Goal: Task Accomplishment & Management: Manage account settings

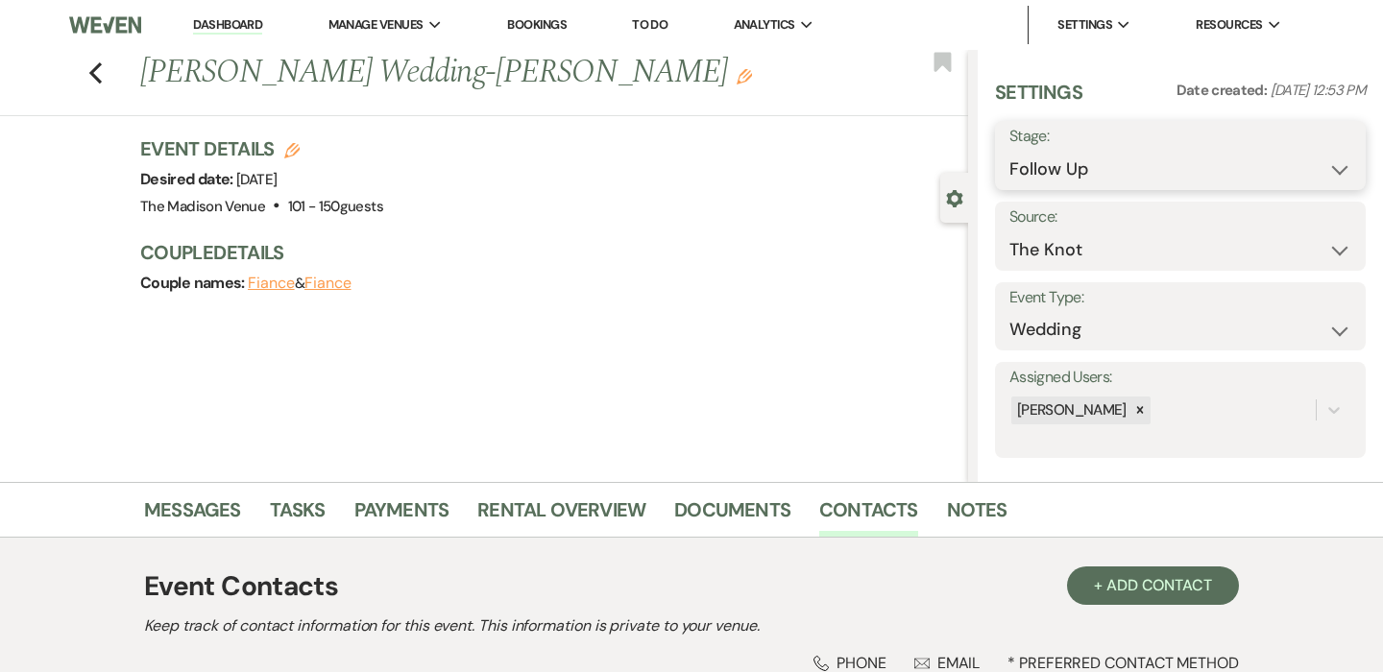
click at [1111, 179] on select "Inquiry Follow Up Tour Requested Tour Confirmed Toured Proposal Sent Booked Lost" at bounding box center [1180, 169] width 342 height 37
select select "5"
click at [1009, 151] on select "Inquiry Follow Up Tour Requested Tour Confirmed Toured Proposal Sent Booked Lost" at bounding box center [1180, 169] width 342 height 37
click at [1316, 159] on button "Save" at bounding box center [1328, 155] width 76 height 38
click at [901, 460] on div "Previous [PERSON_NAME] Wedding-[PERSON_NAME] Edit Bookmark Gear Settings Settin…" at bounding box center [484, 266] width 968 height 432
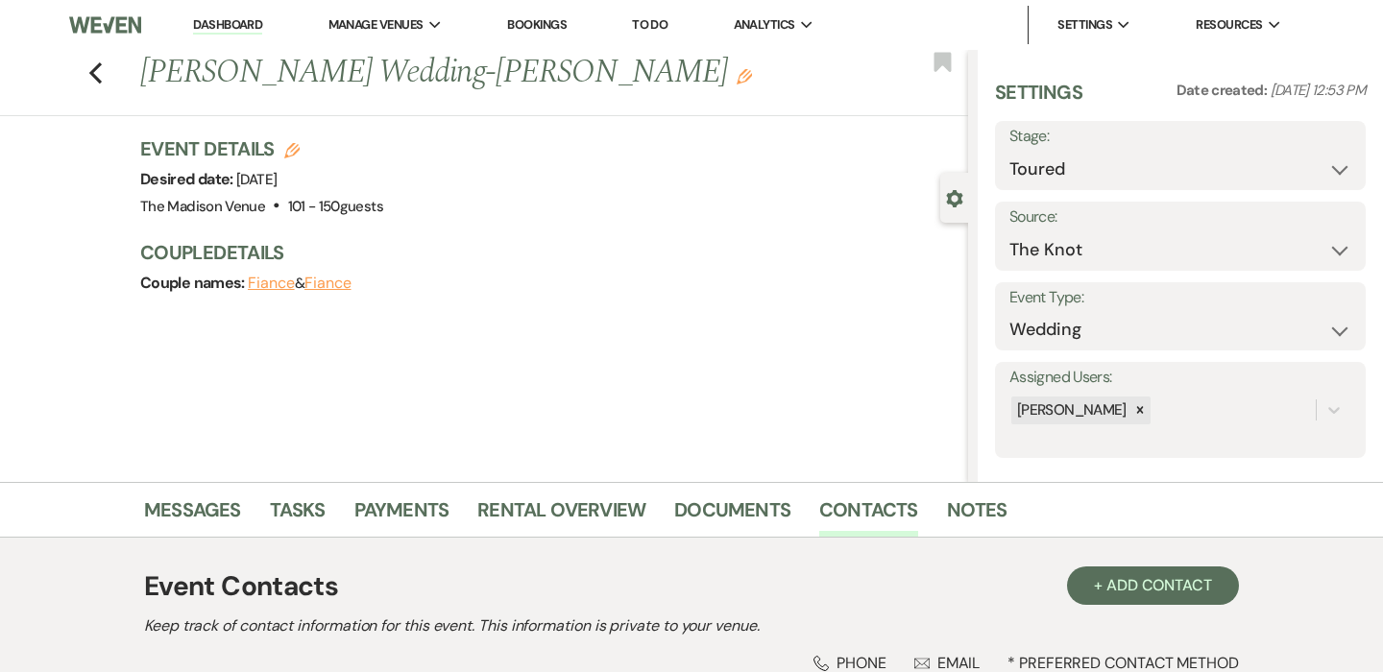
click at [249, 29] on link "Dashboard" at bounding box center [227, 25] width 69 height 18
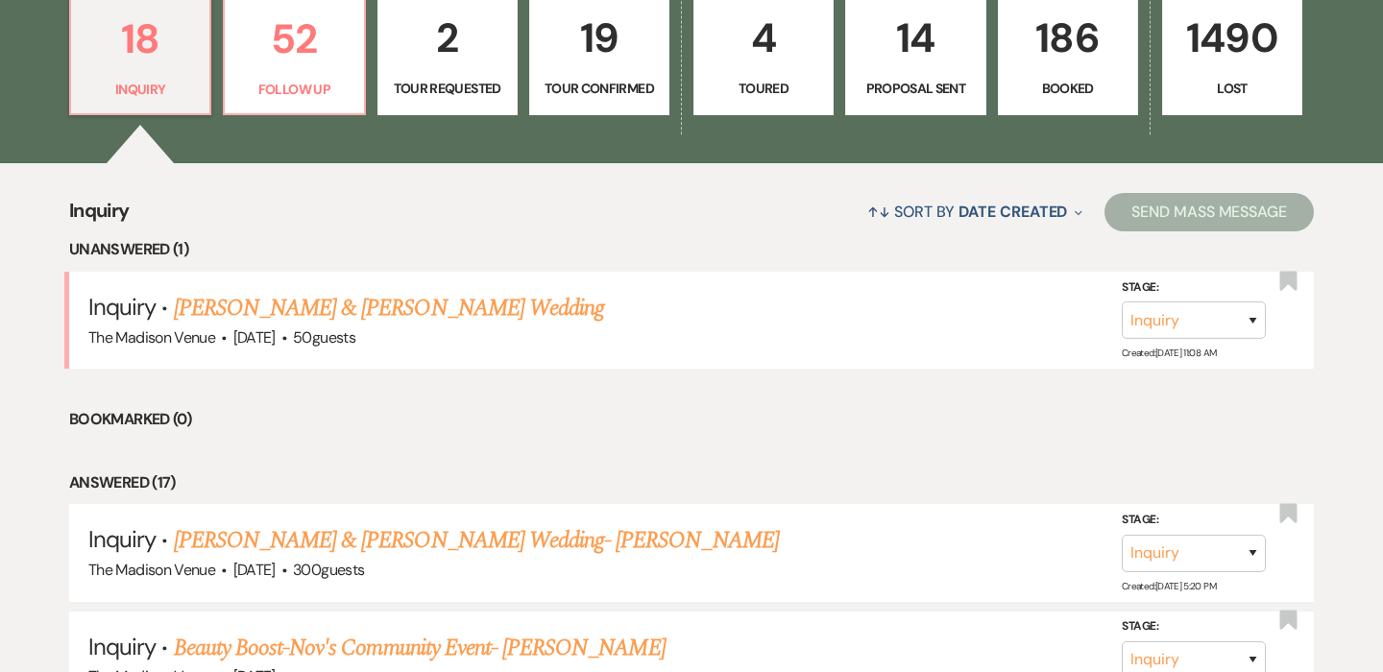
scroll to position [469, 0]
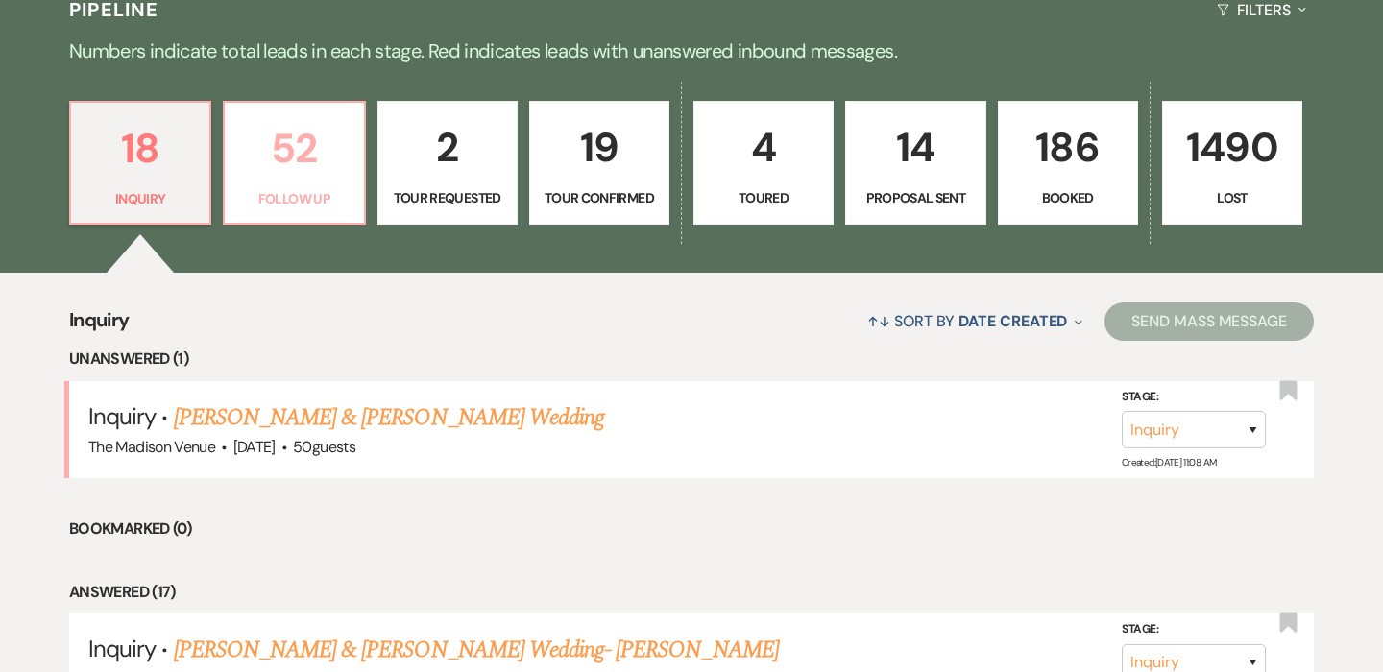
click at [293, 186] on link "52 Follow Up" at bounding box center [294, 163] width 142 height 125
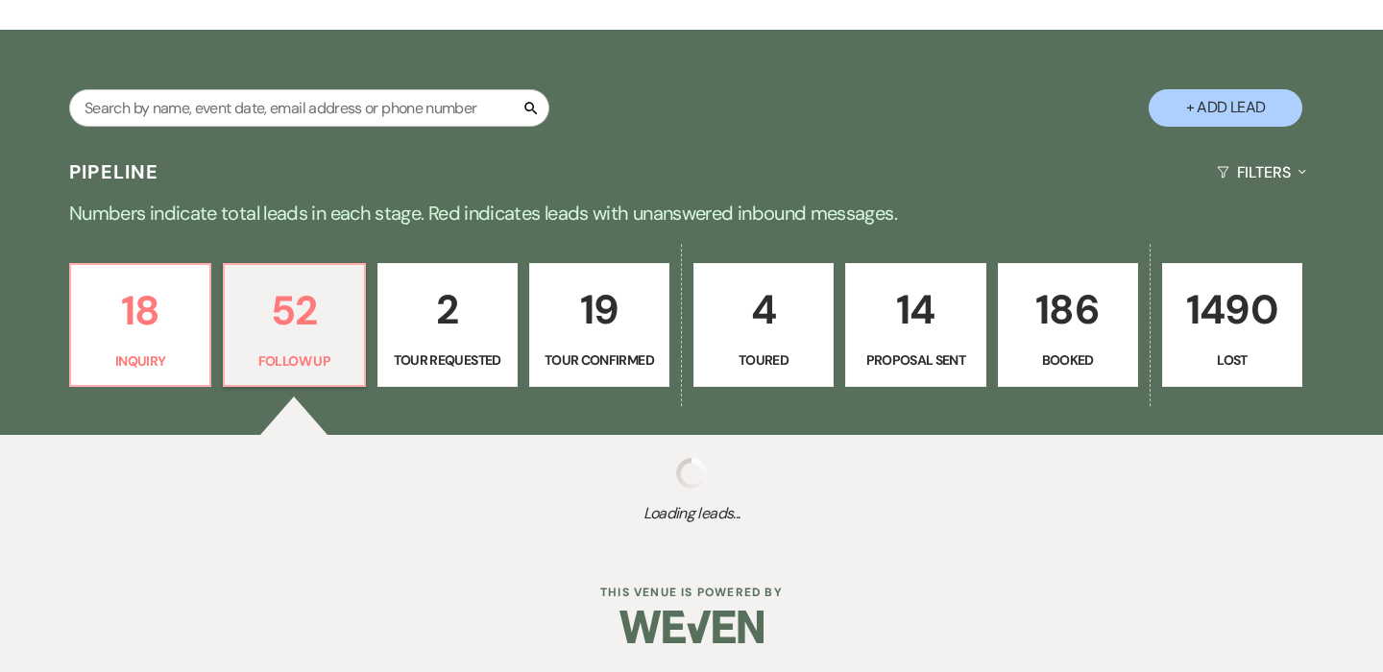
select select "9"
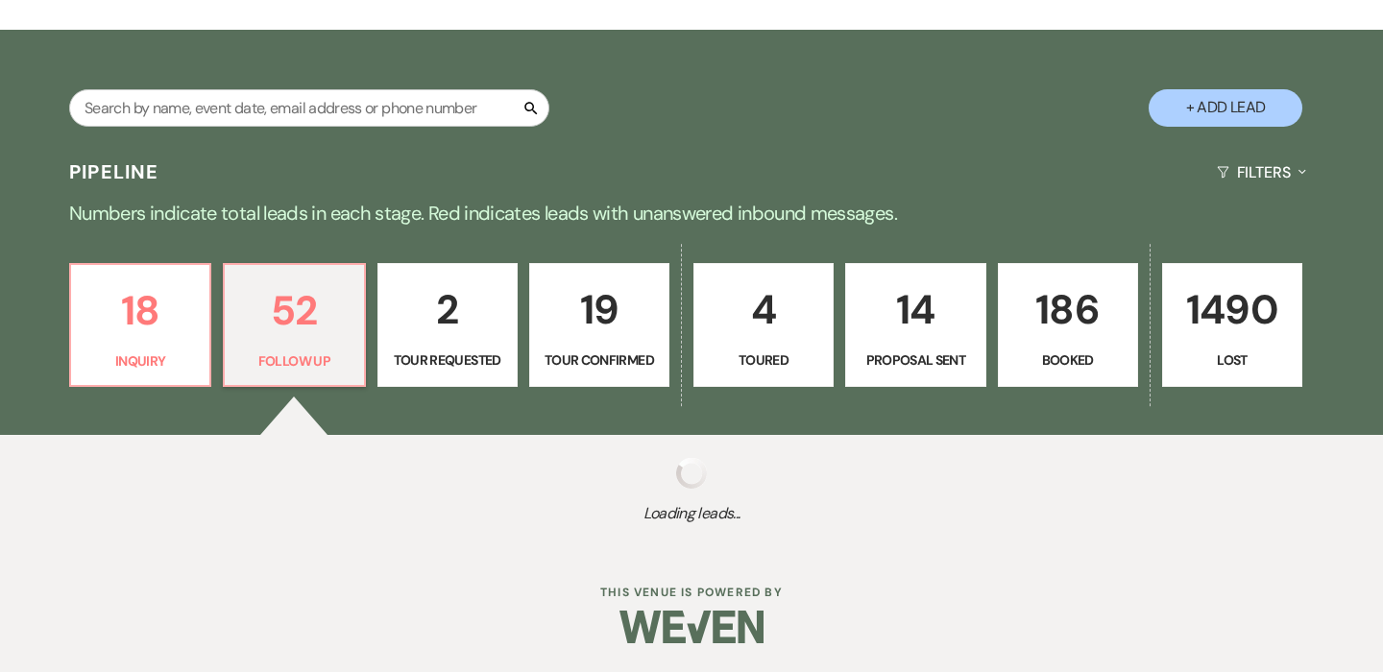
select select "9"
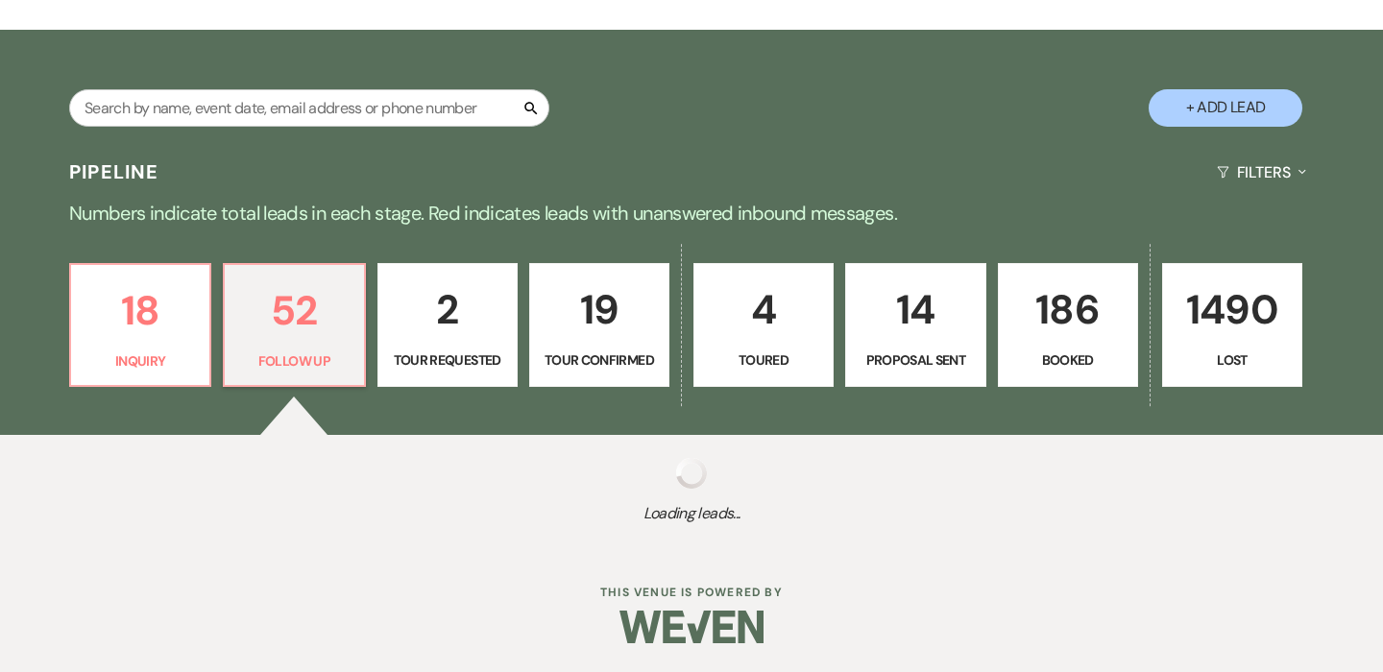
select select "9"
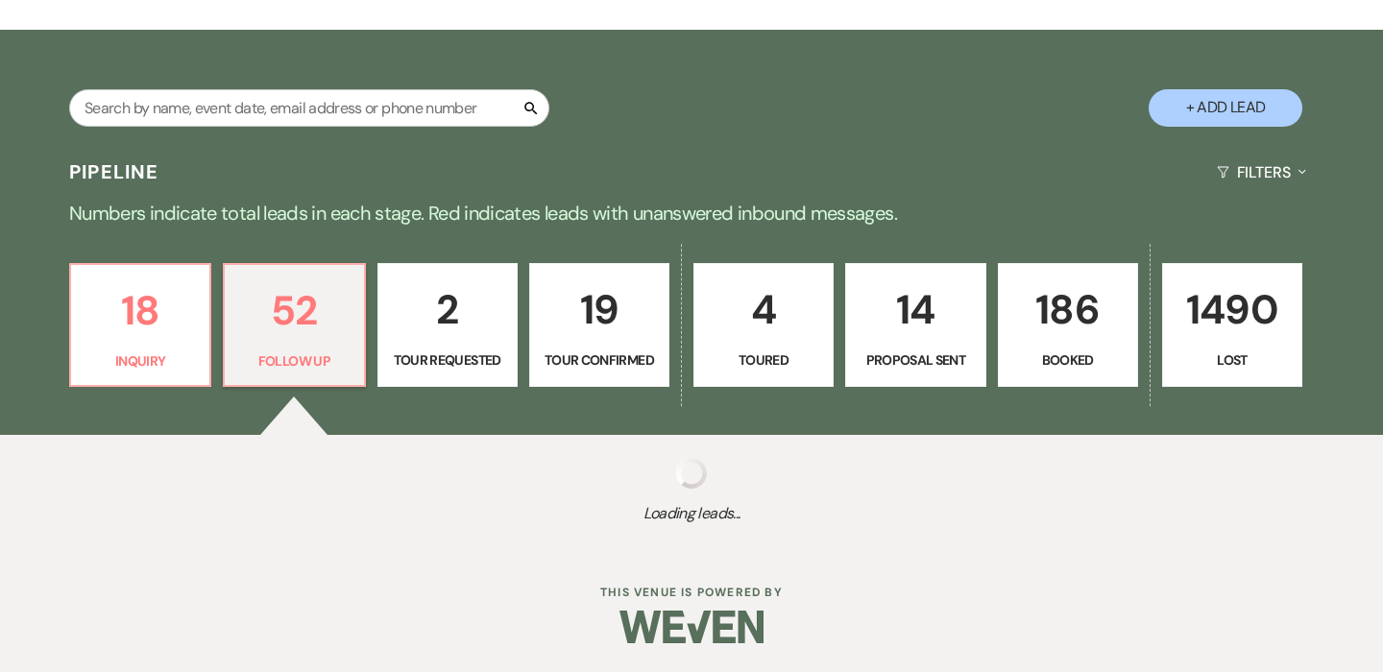
select select "9"
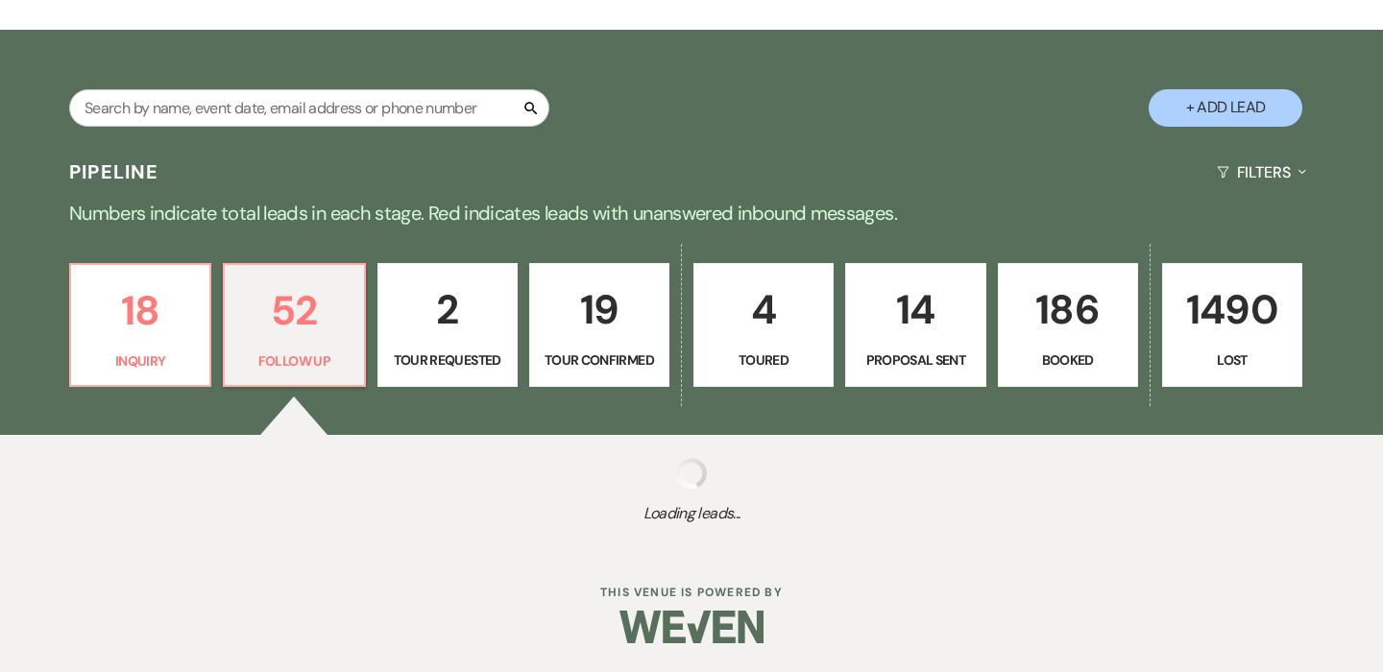
select select "9"
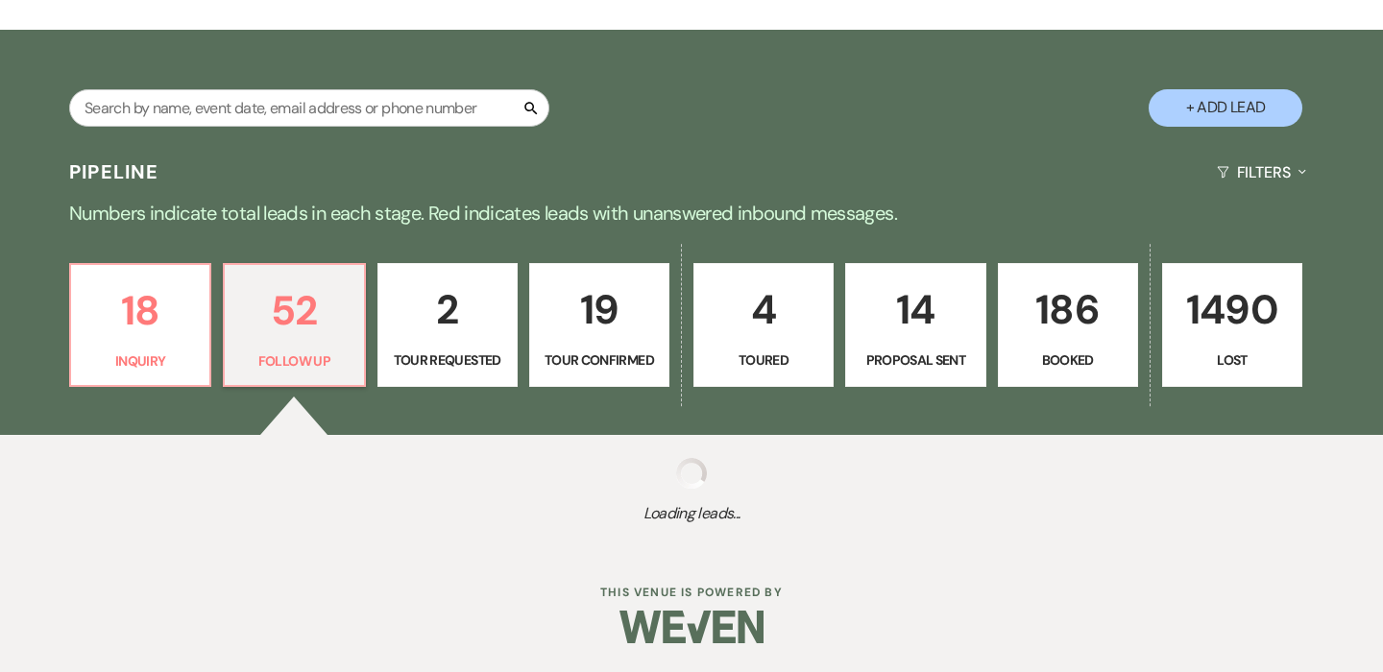
select select "9"
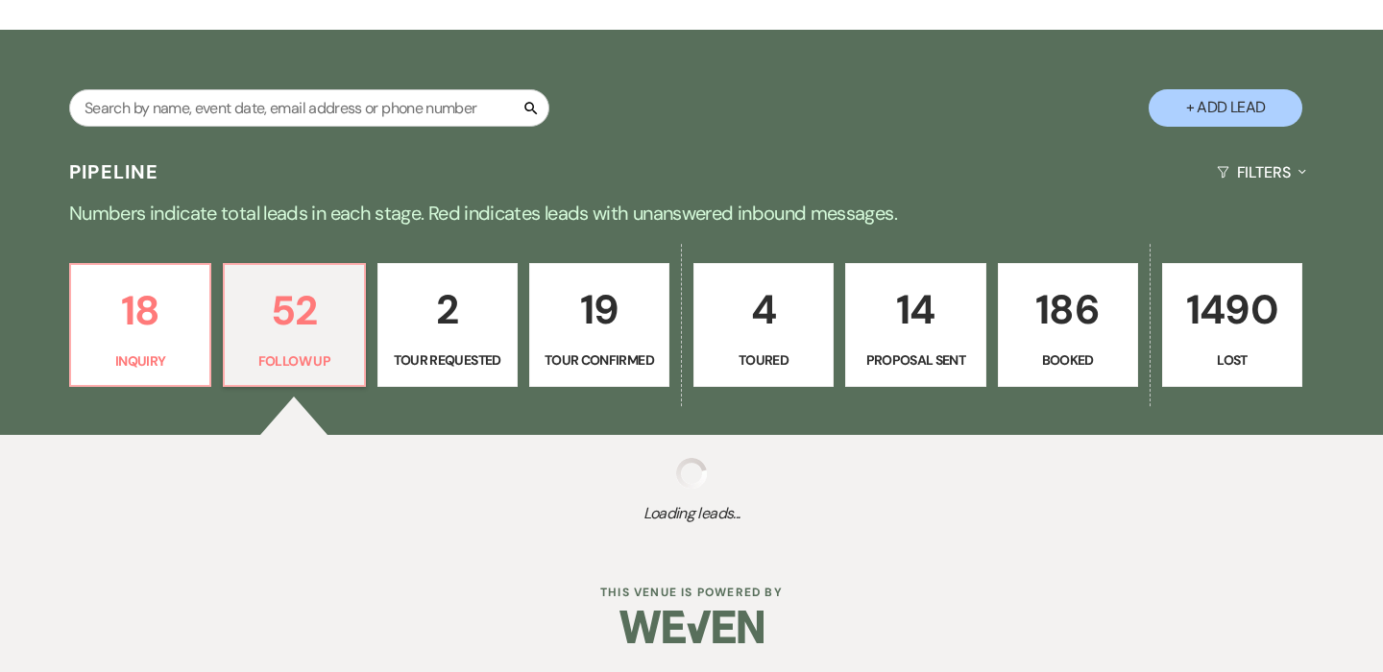
select select "9"
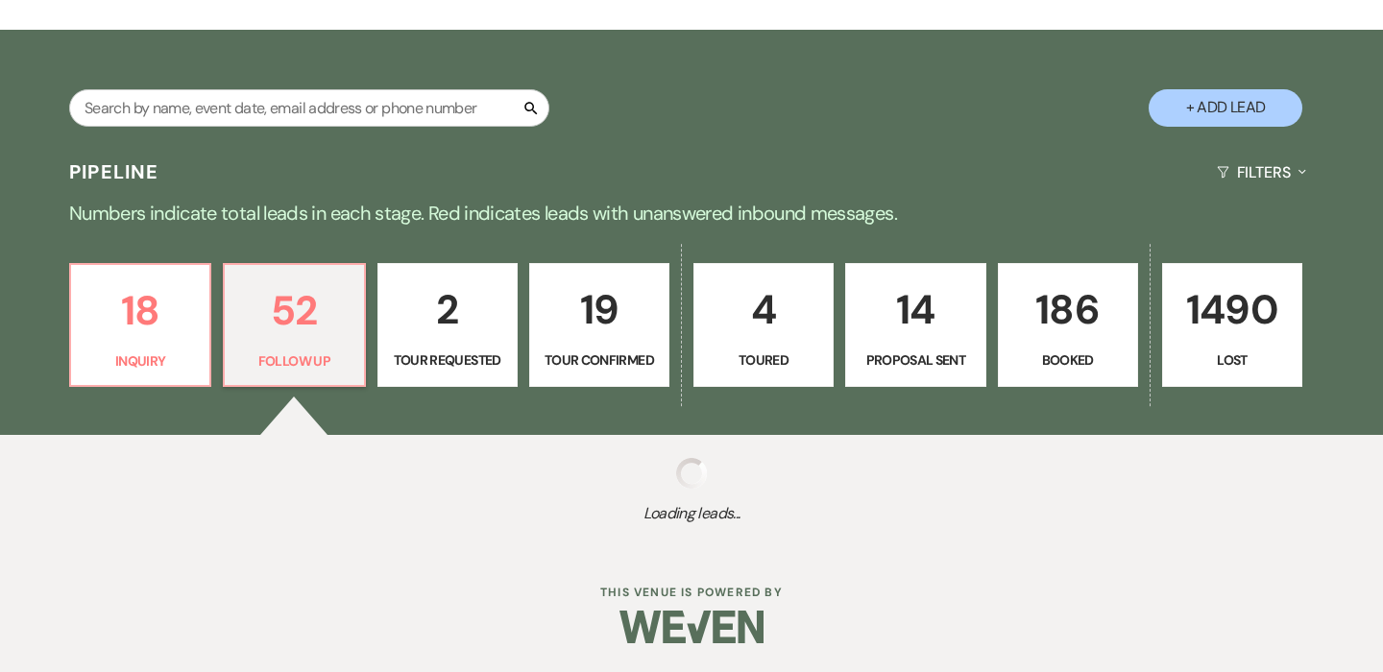
select select "9"
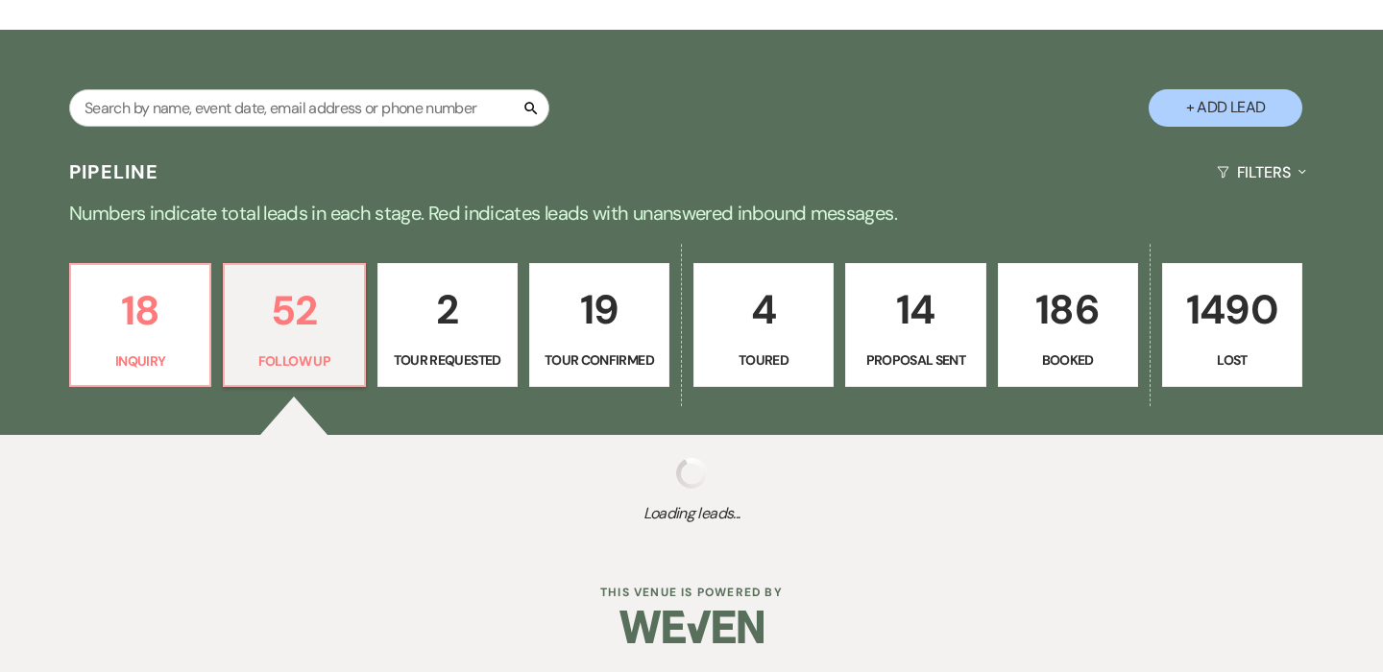
select select "9"
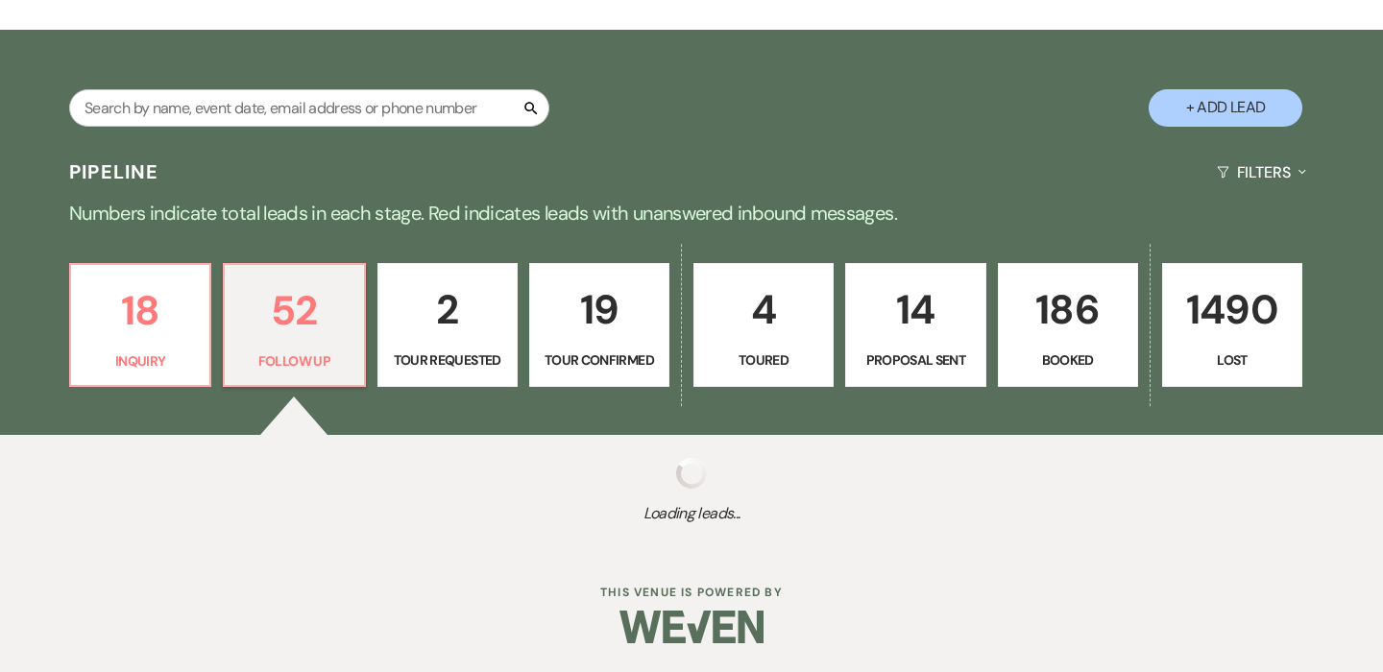
select select "9"
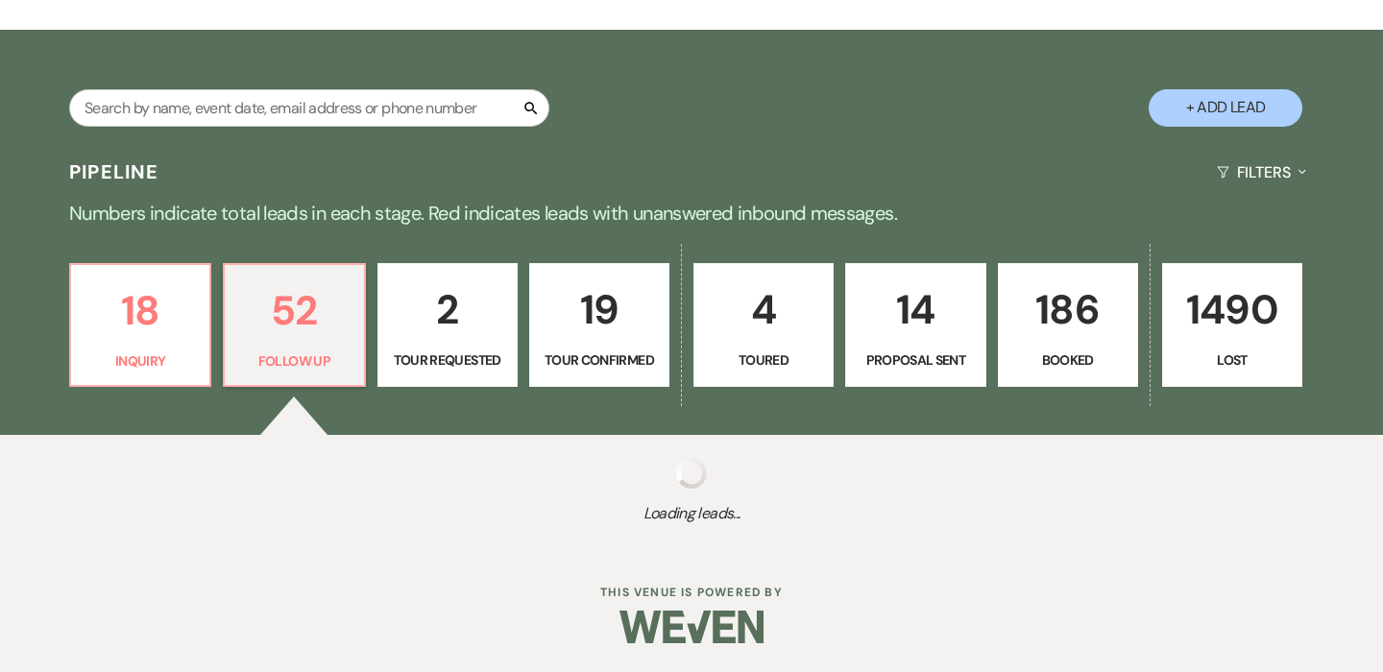
select select "9"
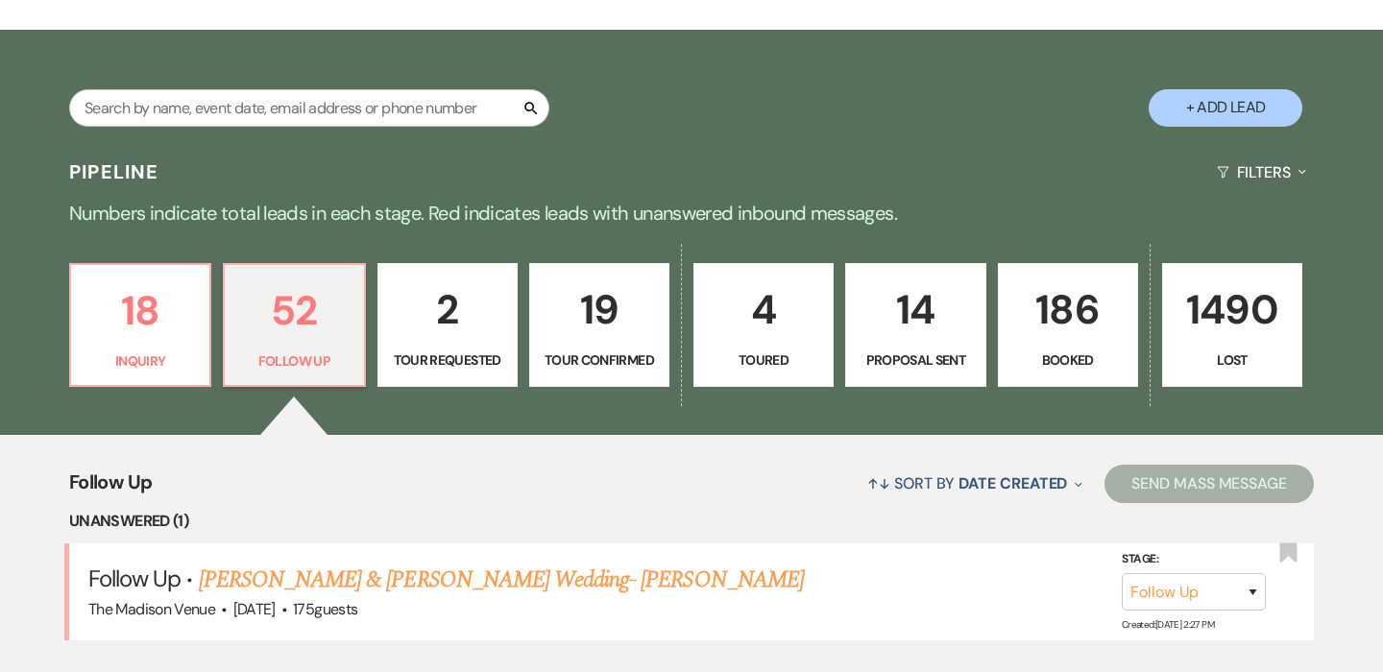
scroll to position [469, 0]
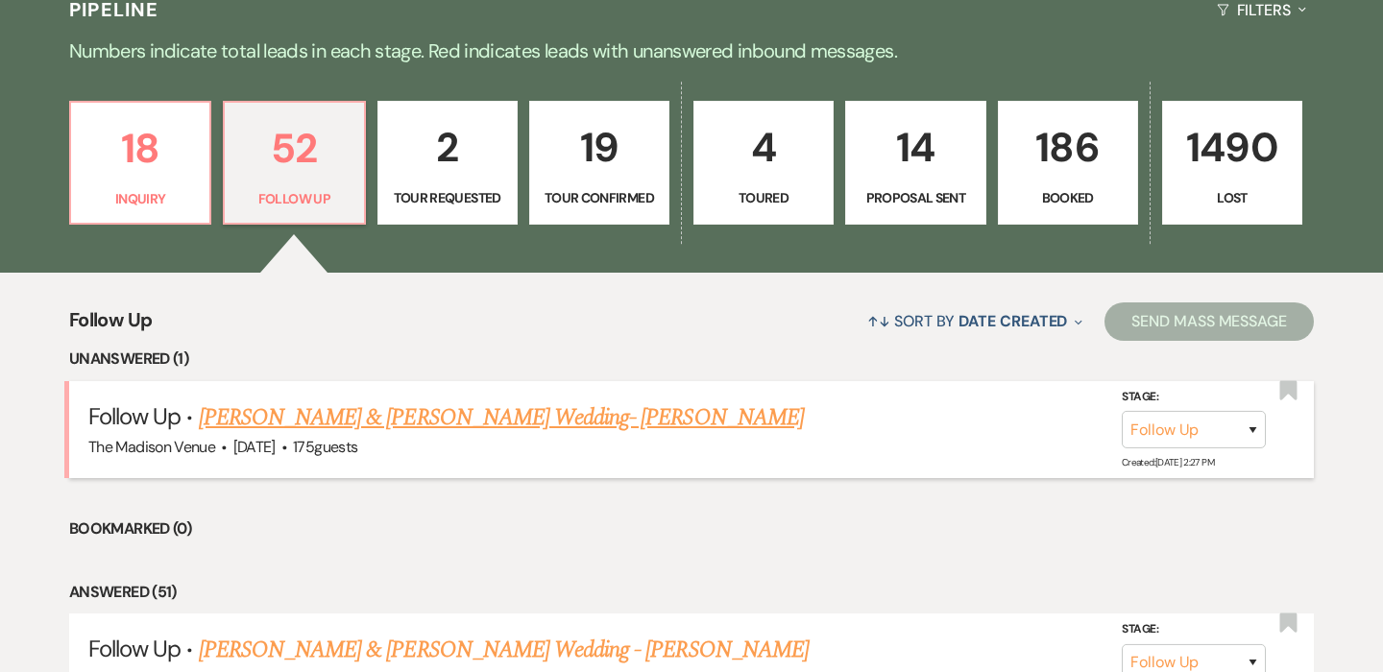
click at [339, 417] on link "[PERSON_NAME] & [PERSON_NAME] Wedding- [PERSON_NAME]" at bounding box center [501, 417] width 605 height 35
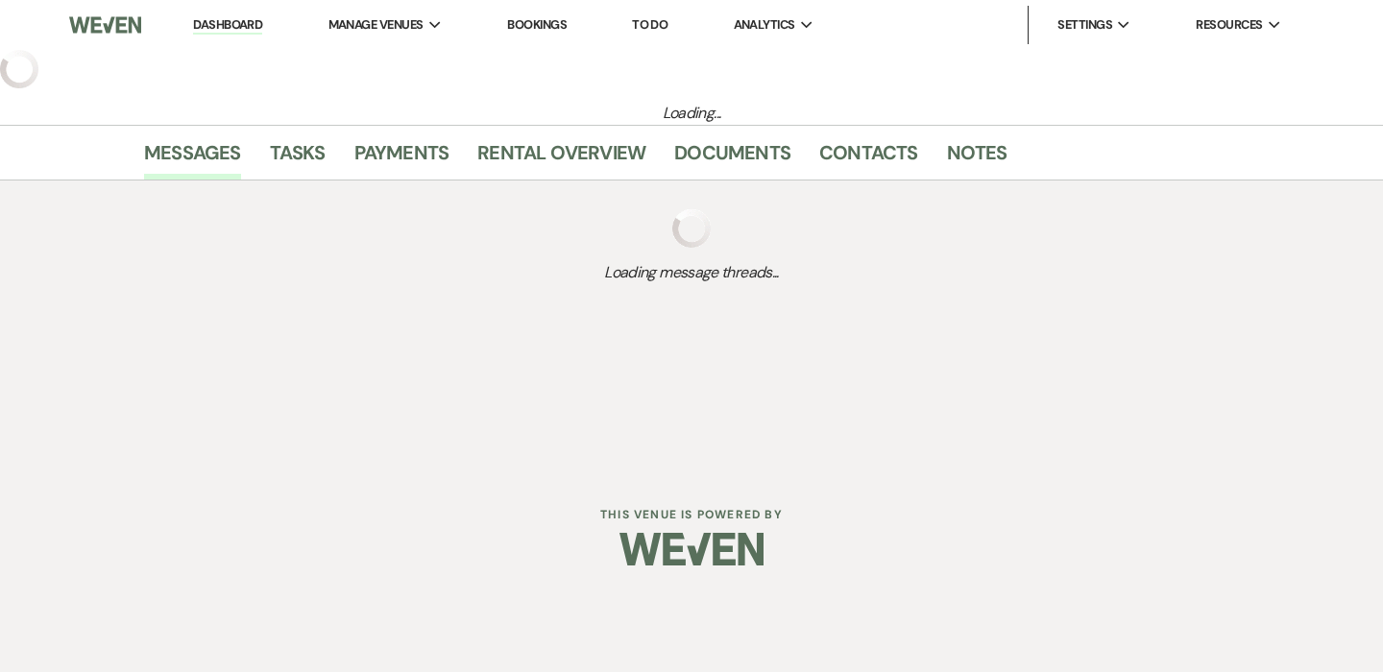
select select "9"
select select "5"
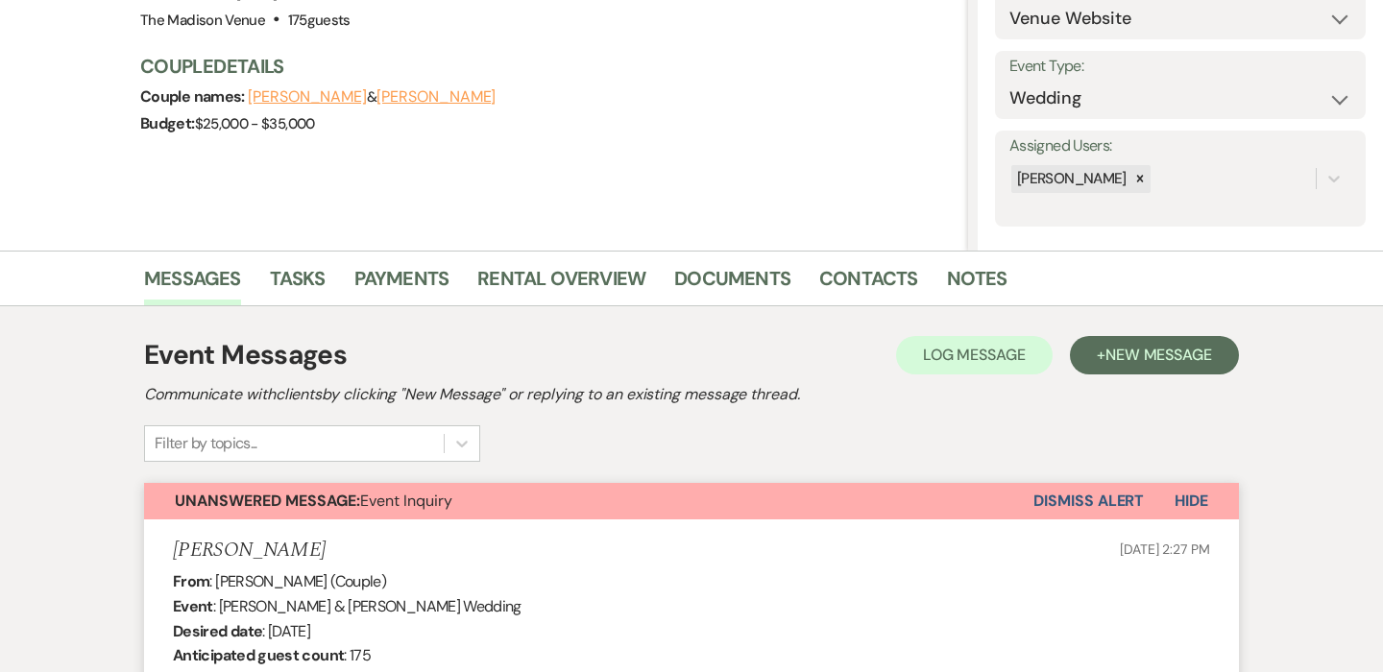
scroll to position [92, 0]
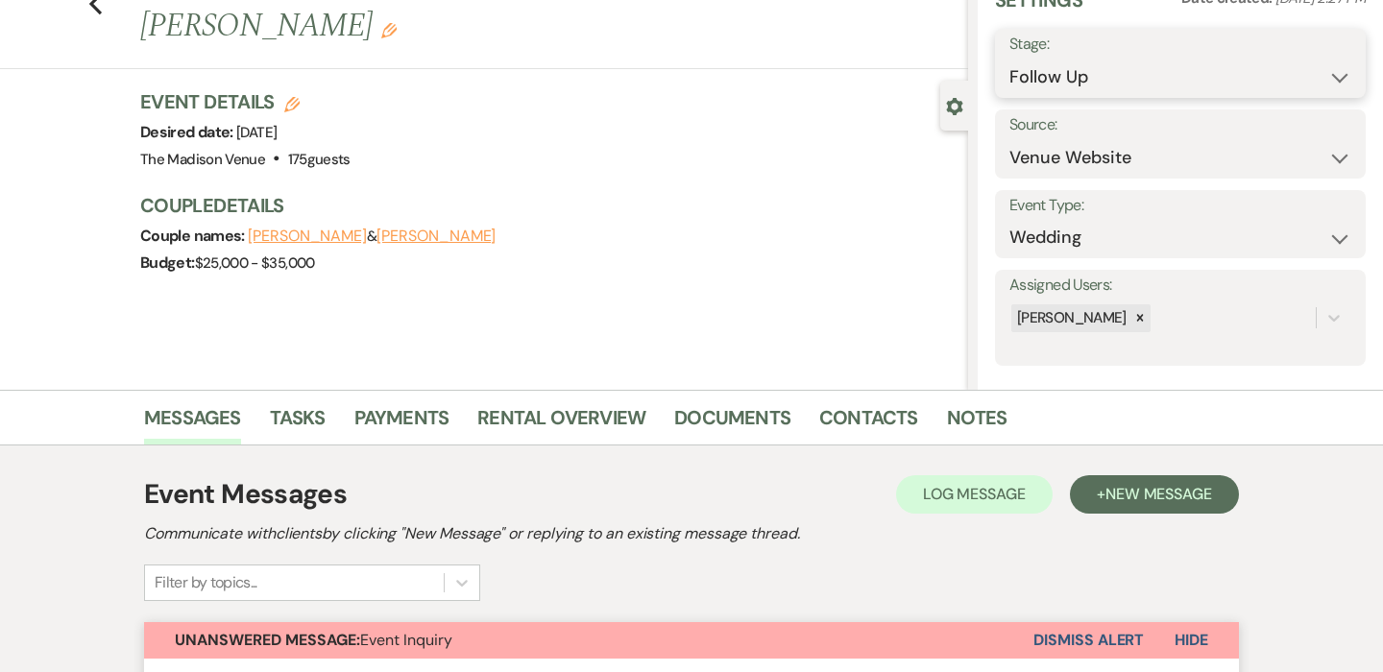
click at [1108, 77] on select "Inquiry Follow Up Tour Requested Tour Confirmed Toured Proposal Sent Booked Lost" at bounding box center [1180, 77] width 342 height 37
select select "4"
click at [1009, 59] on select "Inquiry Follow Up Tour Requested Tour Confirmed Toured Proposal Sent Booked Lost" at bounding box center [1180, 77] width 342 height 37
click at [1345, 74] on button "Save" at bounding box center [1328, 63] width 76 height 38
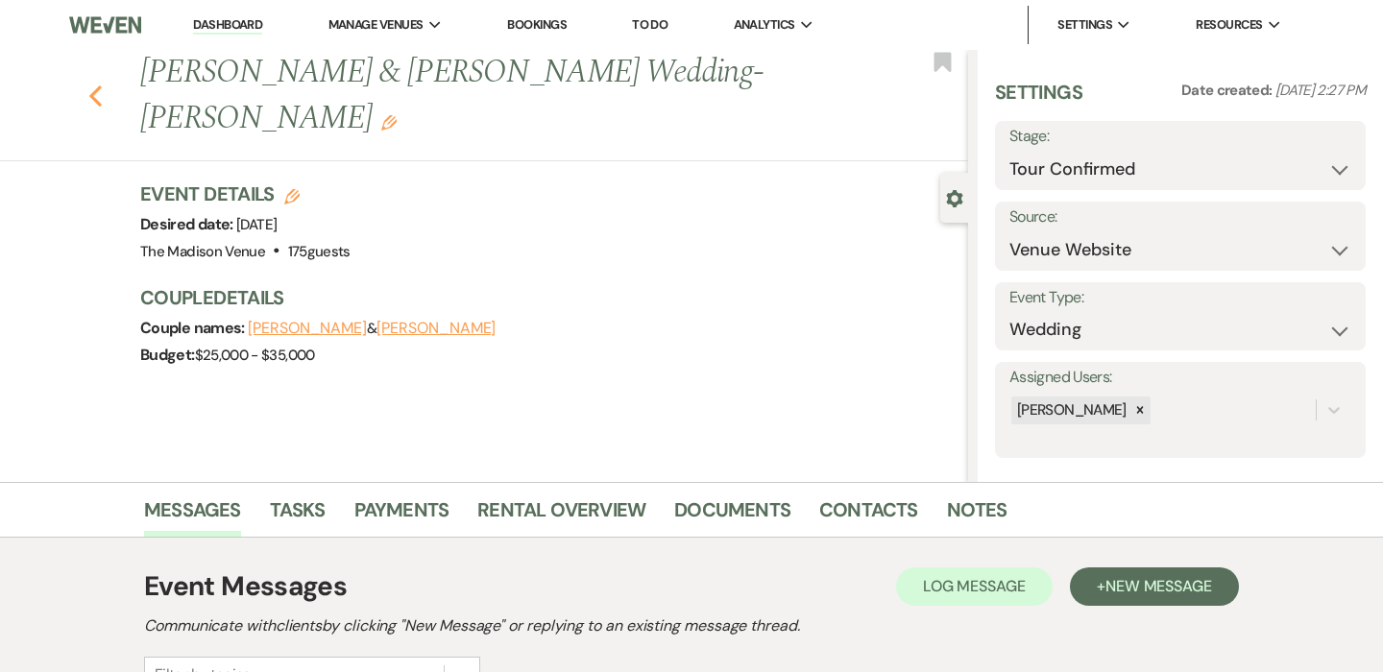
click at [92, 85] on use "button" at bounding box center [95, 95] width 12 height 21
select select "4"
select select "9"
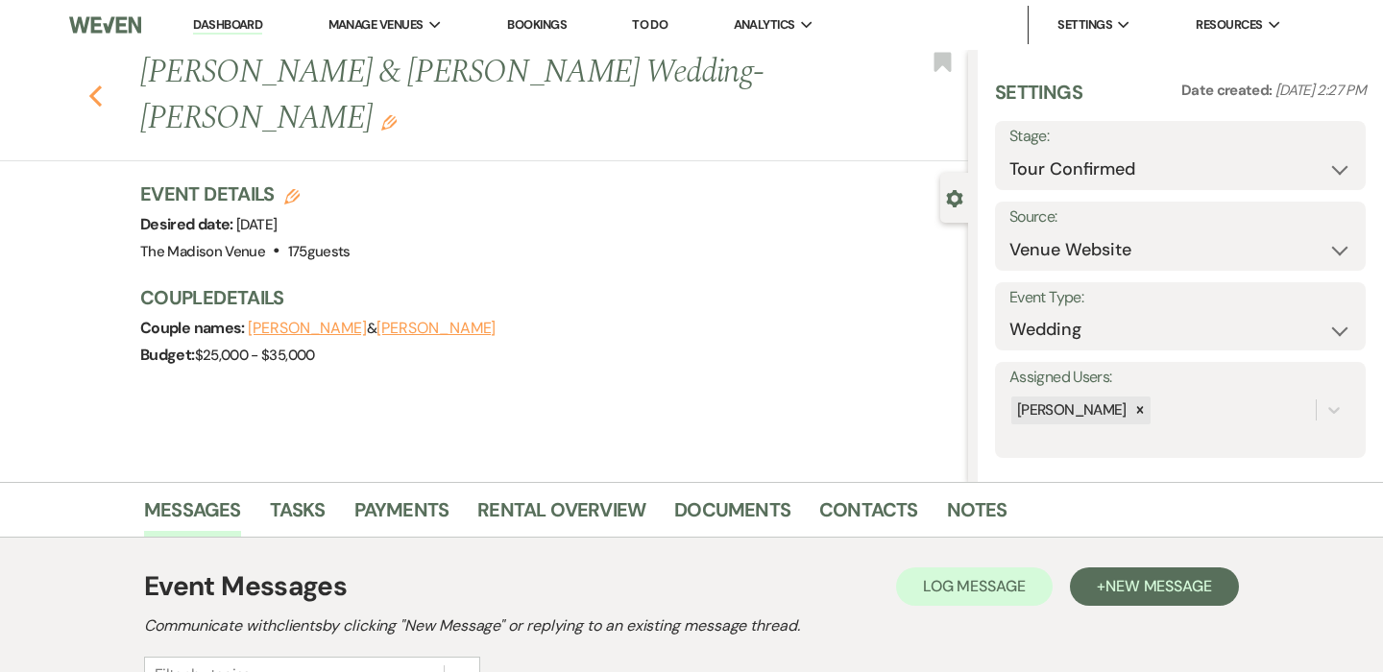
select select "9"
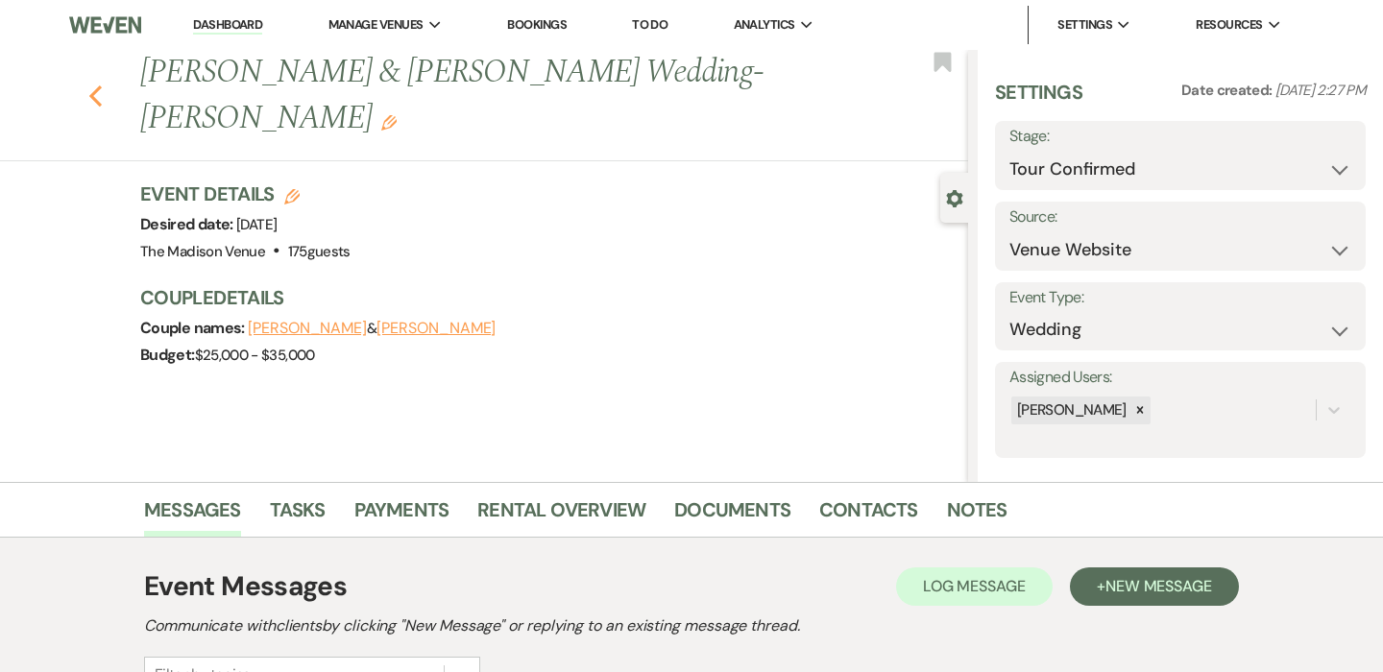
select select "9"
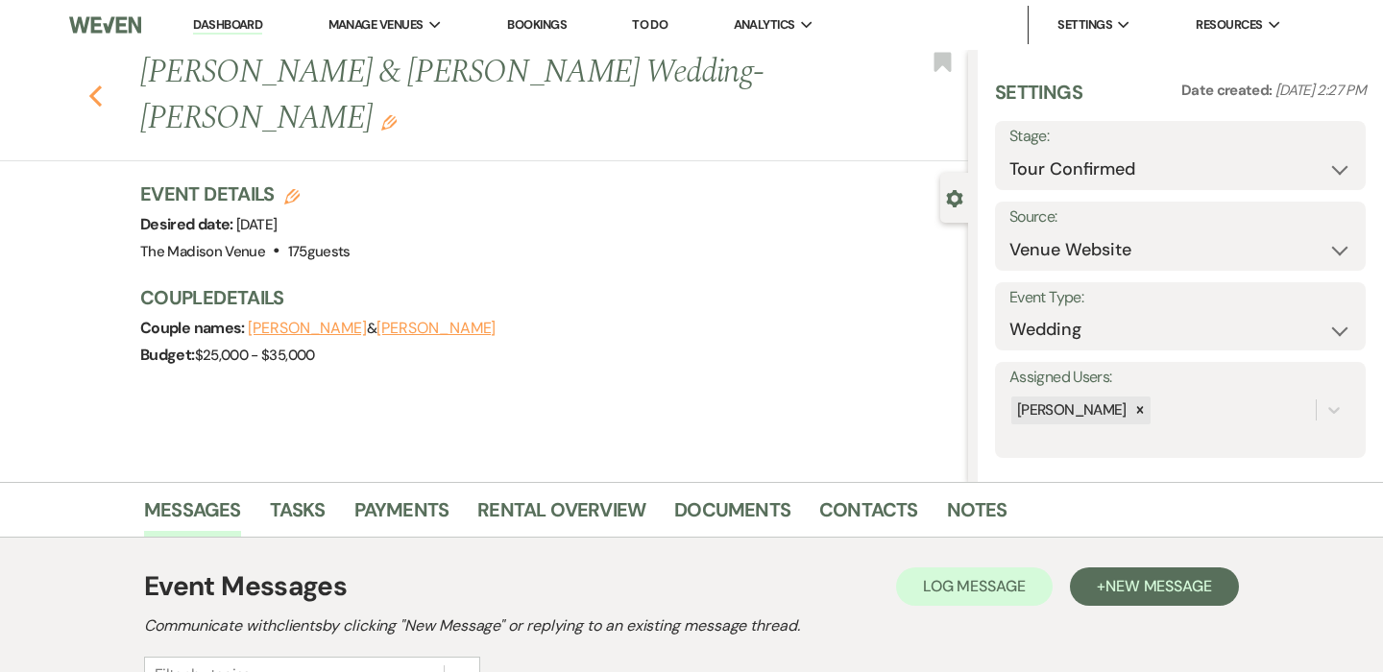
select select "9"
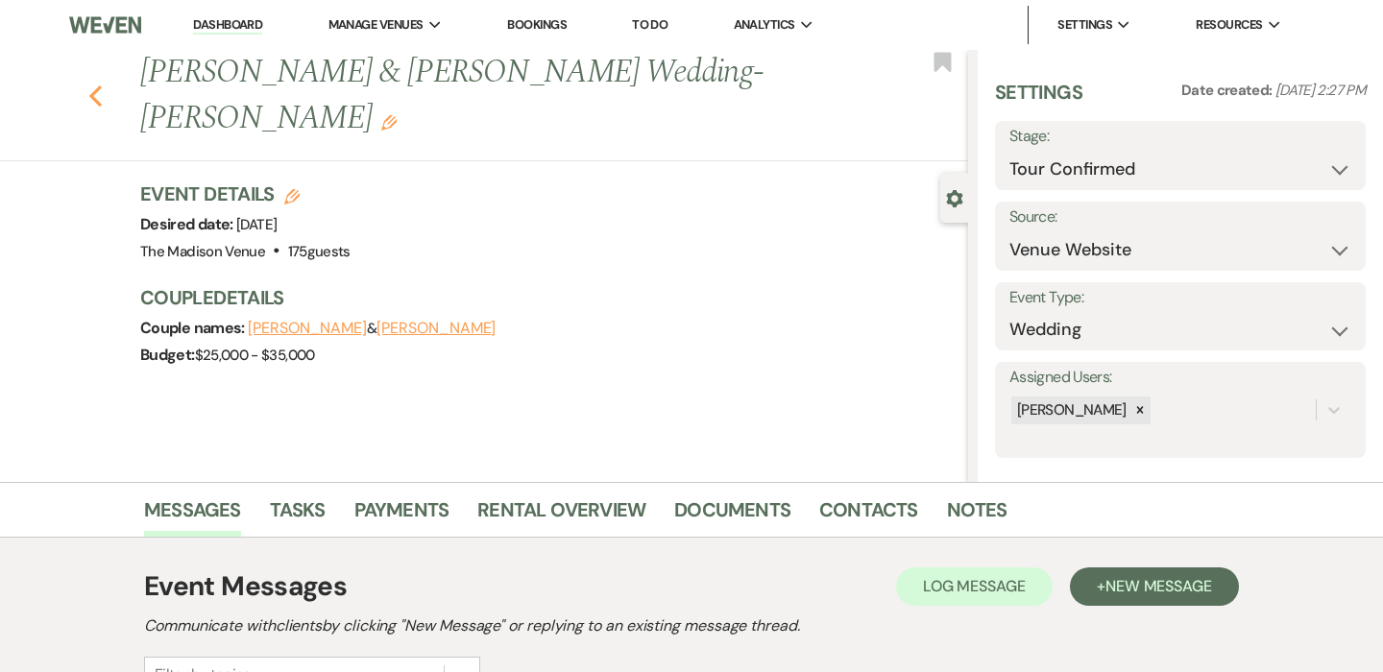
select select "9"
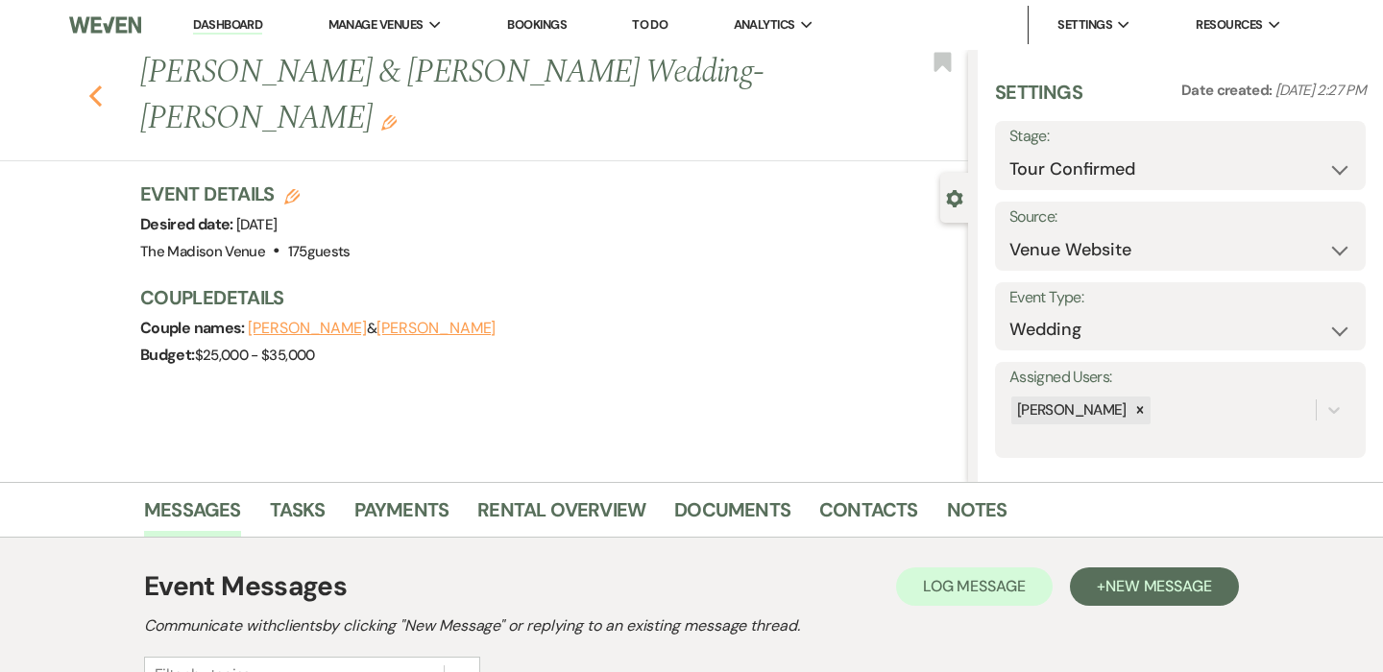
select select "9"
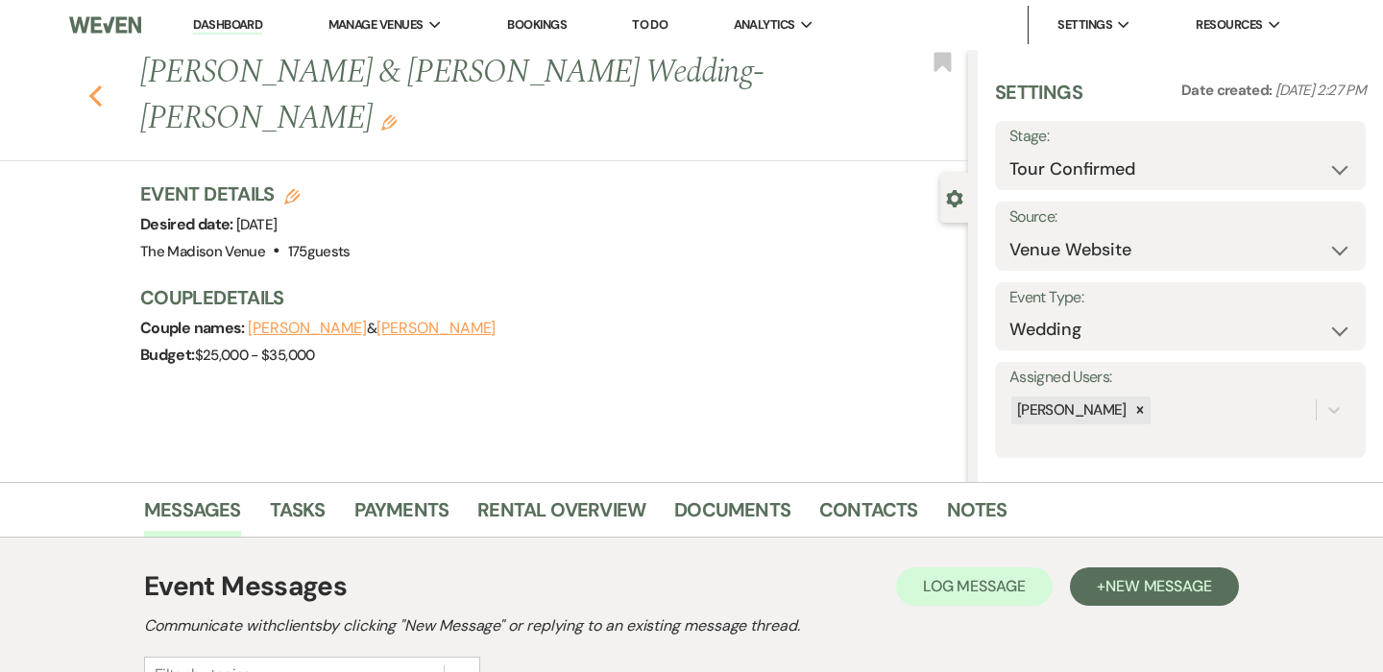
select select "9"
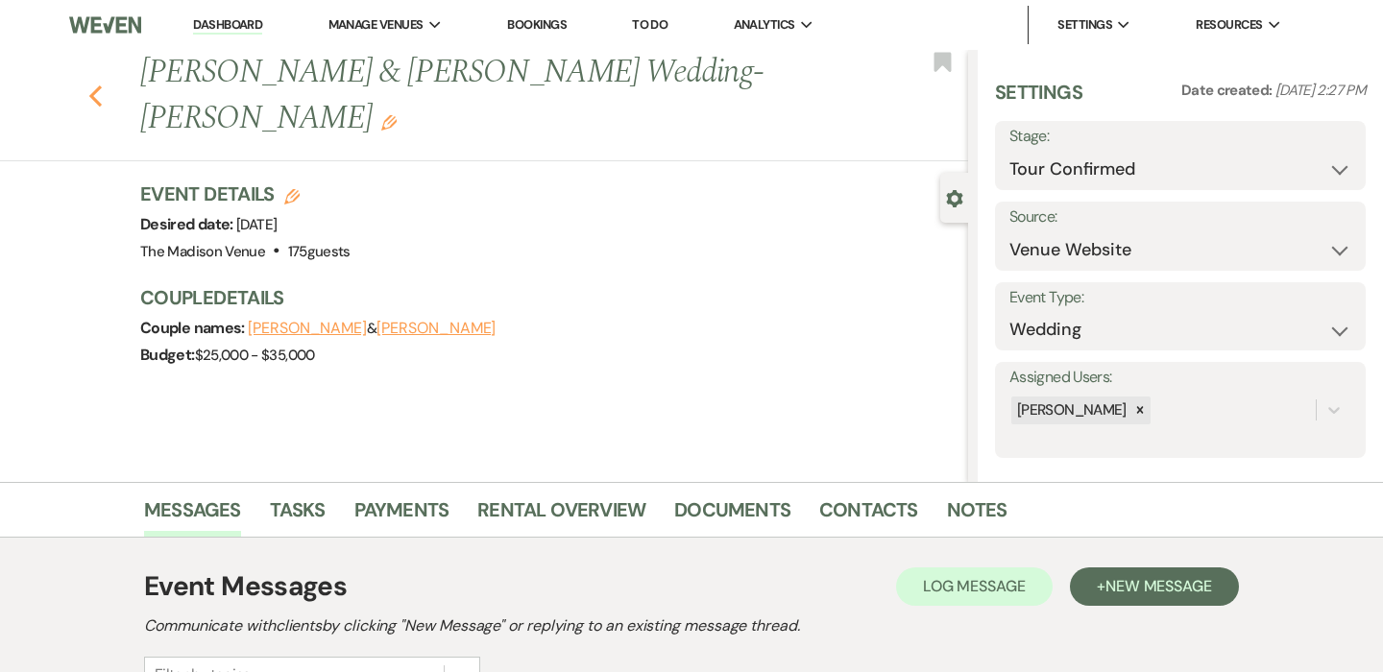
select select "9"
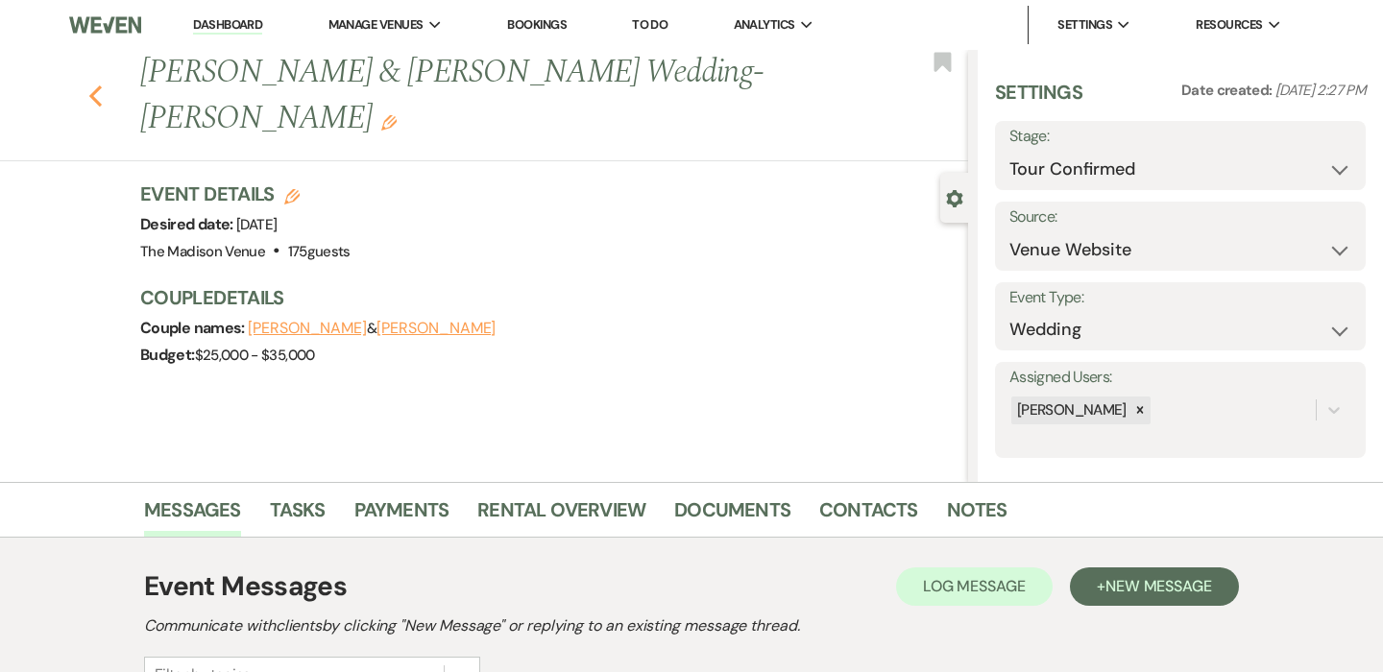
select select "9"
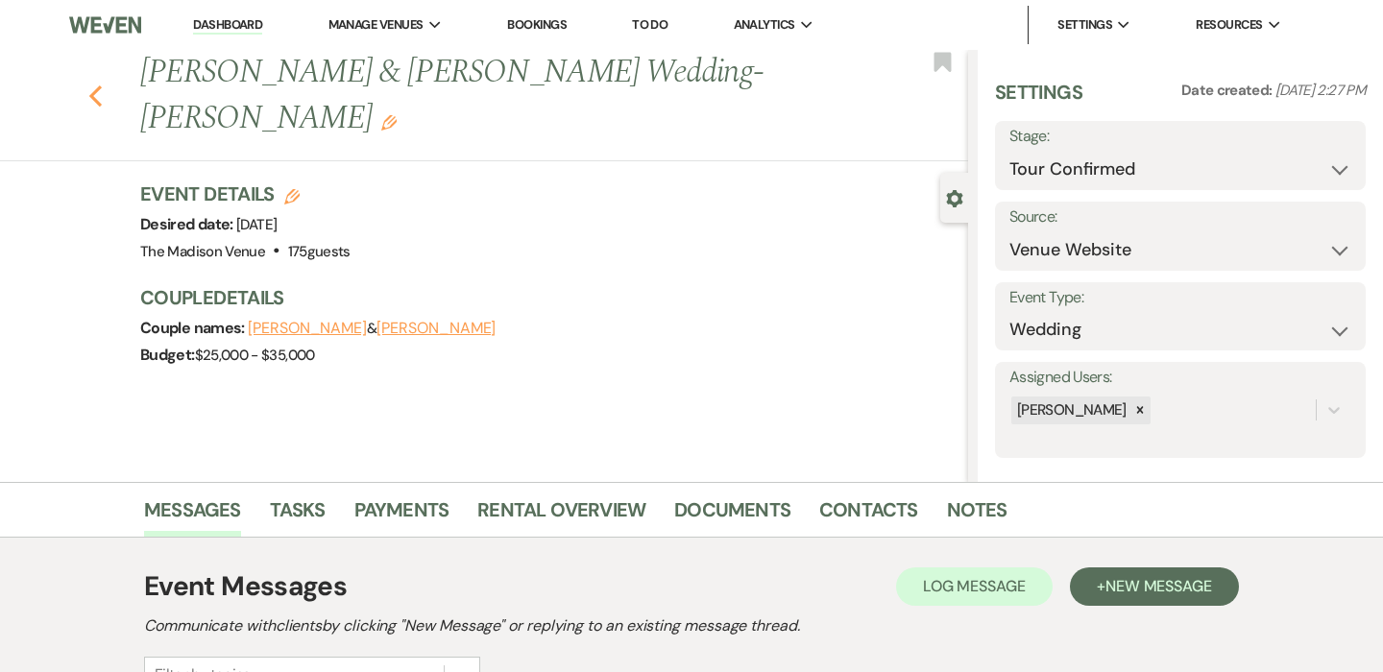
select select "9"
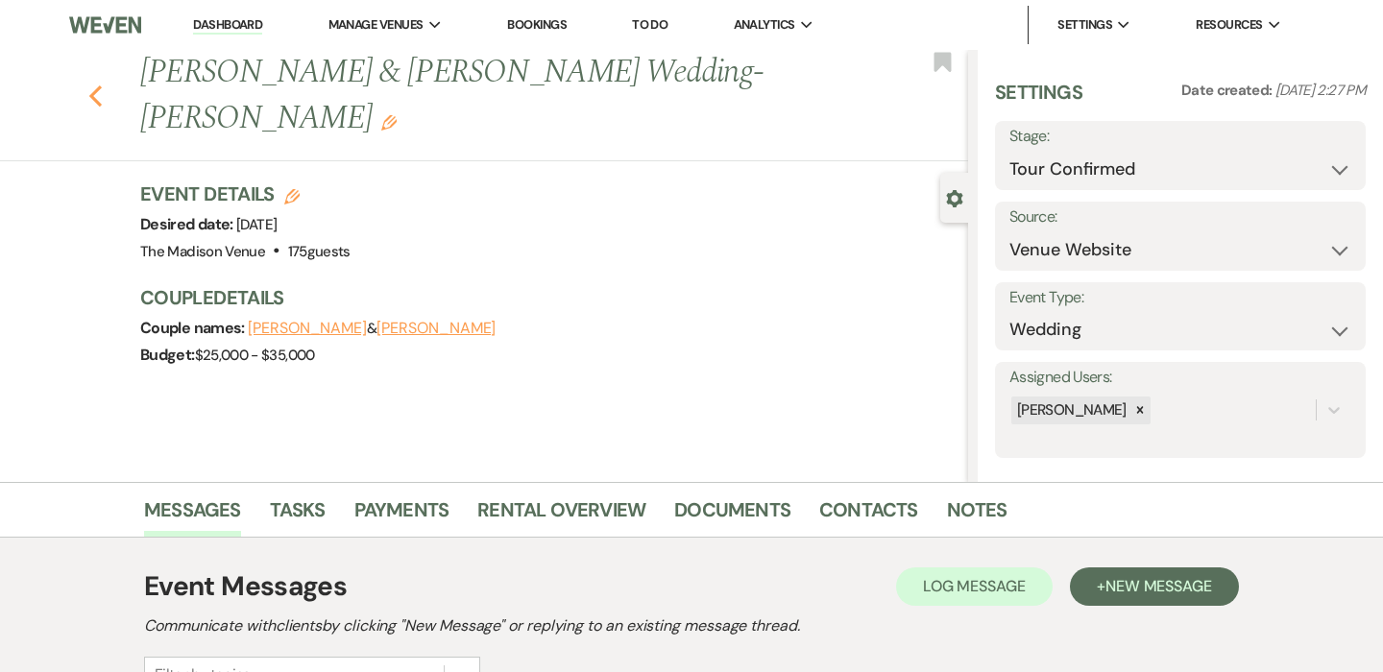
select select "9"
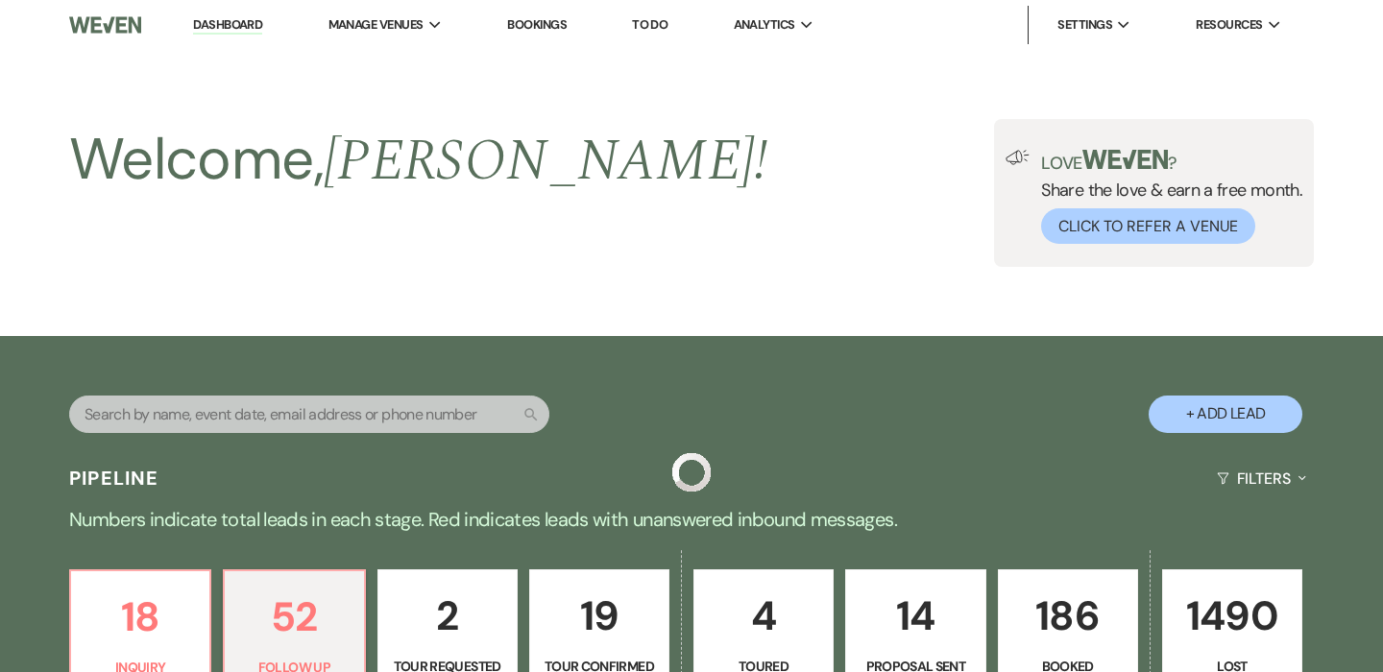
scroll to position [469, 0]
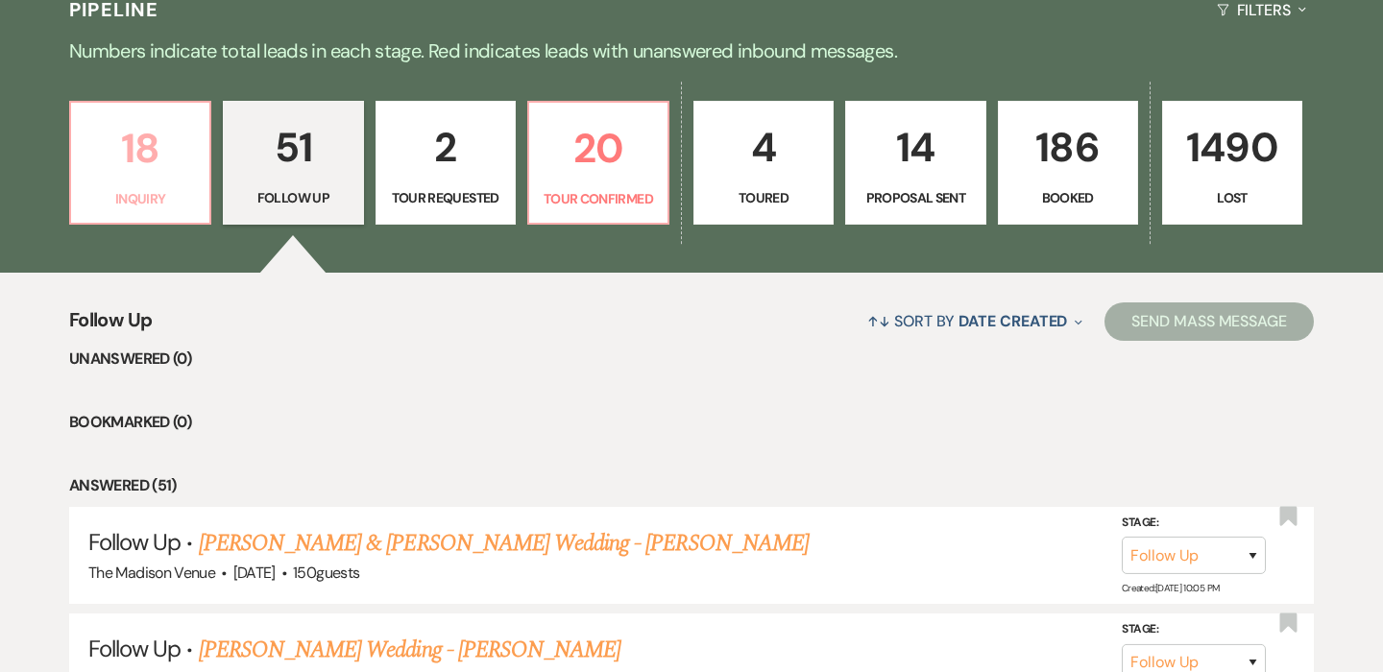
click at [145, 172] on p "18" at bounding box center [140, 148] width 115 height 64
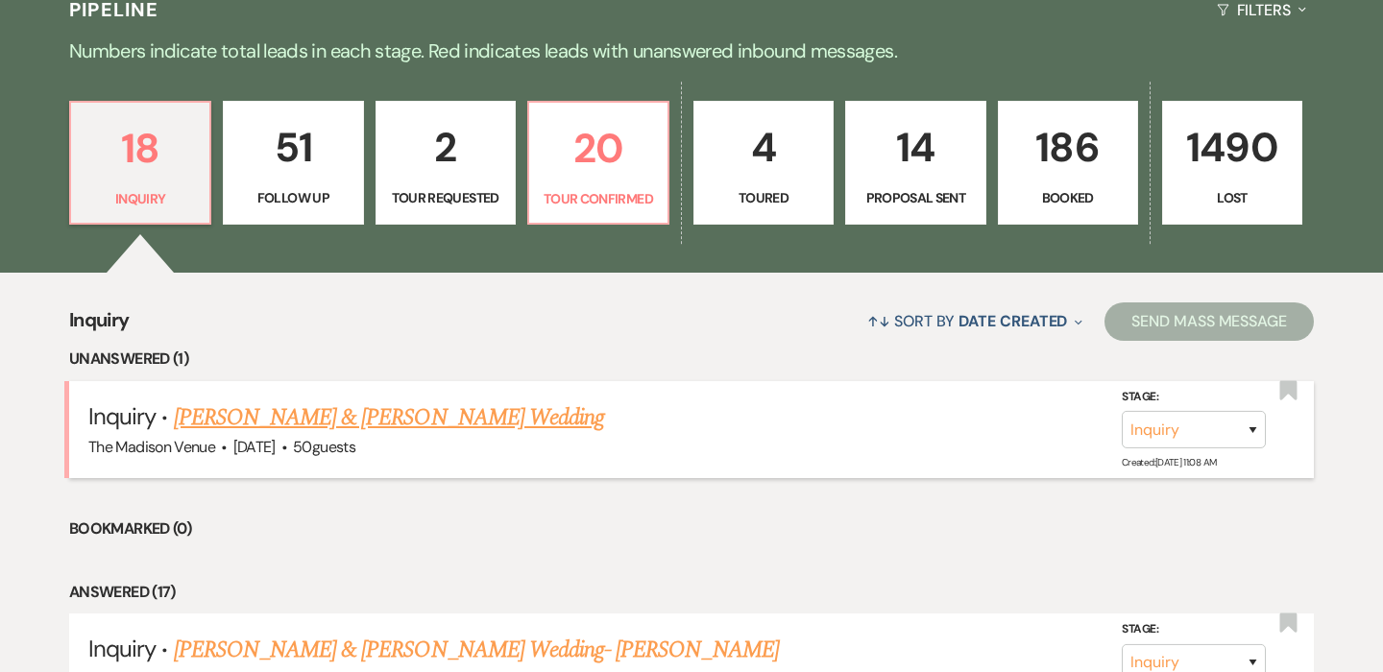
click at [400, 420] on link "[PERSON_NAME] & [PERSON_NAME] Wedding" at bounding box center [389, 417] width 430 height 35
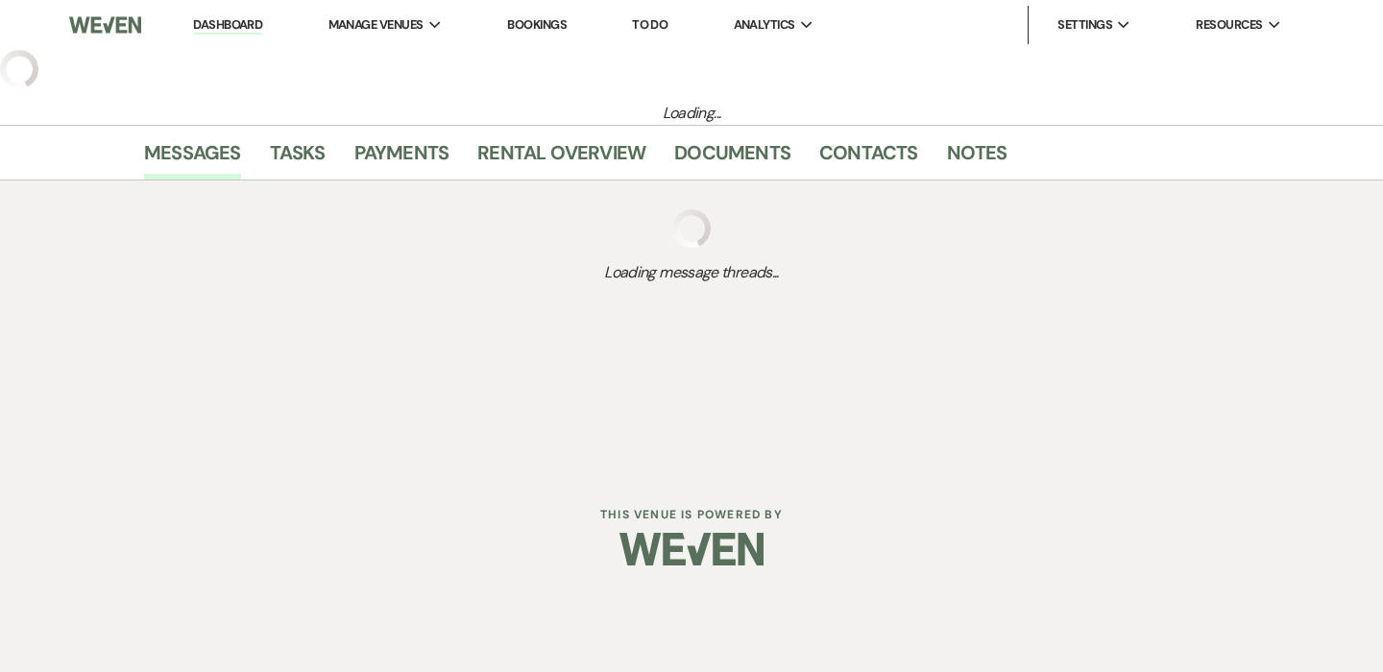
select select "5"
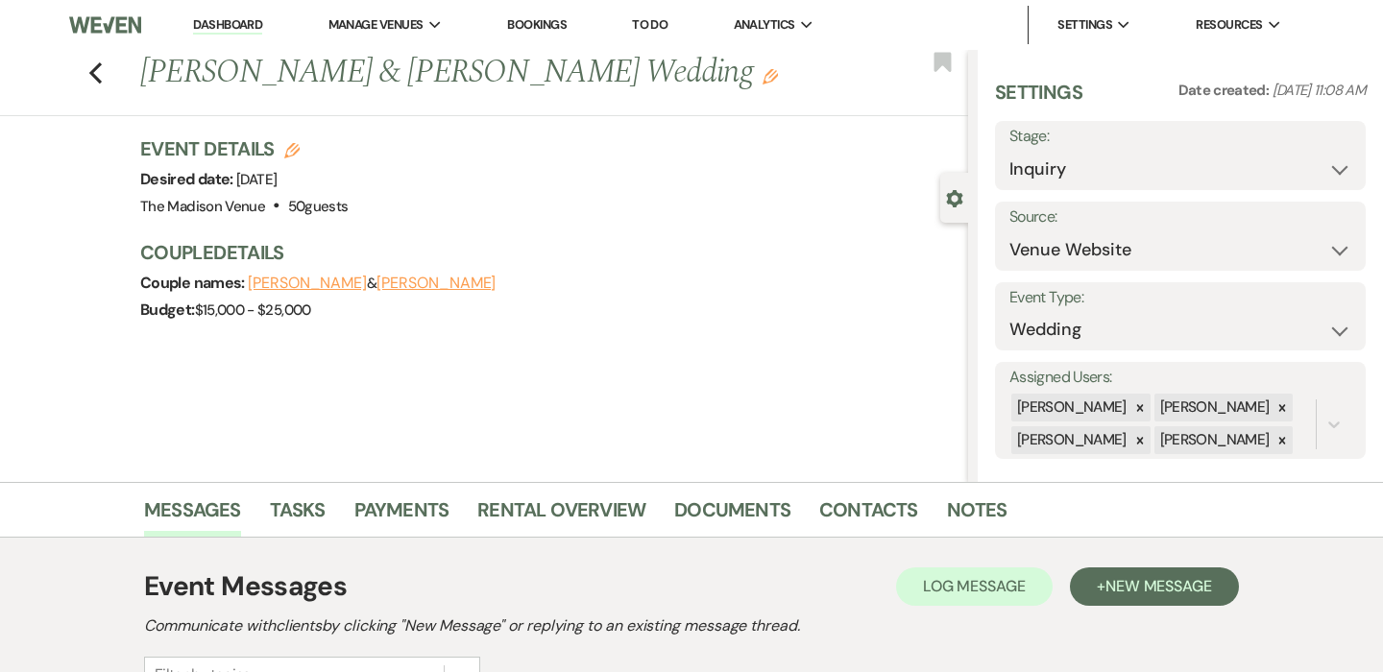
click at [763, 77] on use "button" at bounding box center [770, 76] width 15 height 15
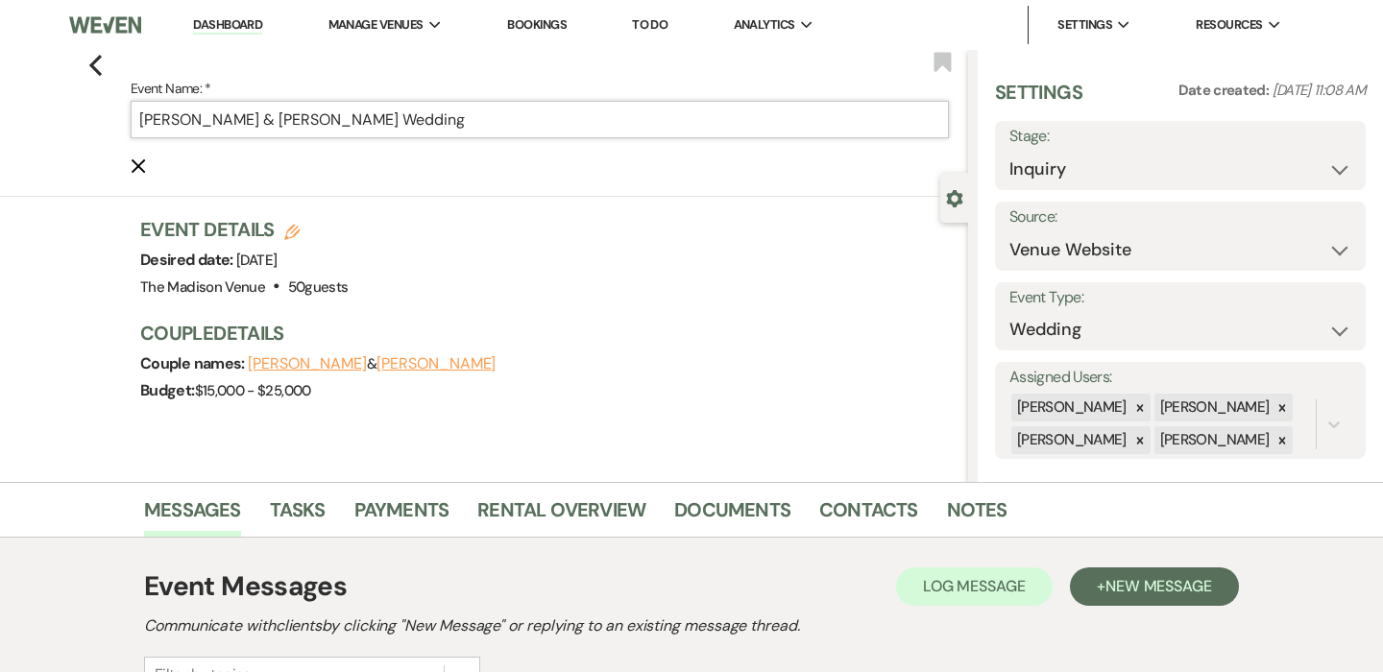
click at [528, 131] on input "[PERSON_NAME] & [PERSON_NAME] Wedding" at bounding box center [540, 119] width 818 height 37
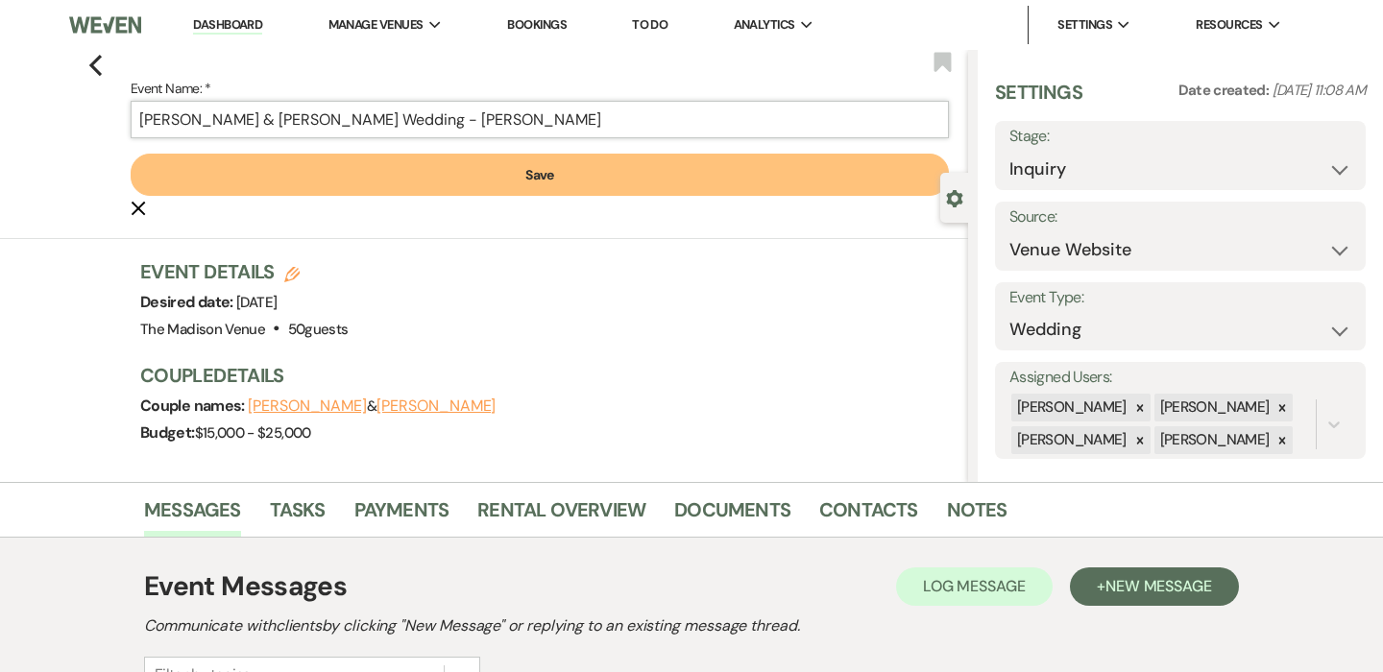
type input "[PERSON_NAME] & [PERSON_NAME] Wedding - [PERSON_NAME]"
click at [554, 167] on button "Save" at bounding box center [540, 175] width 818 height 42
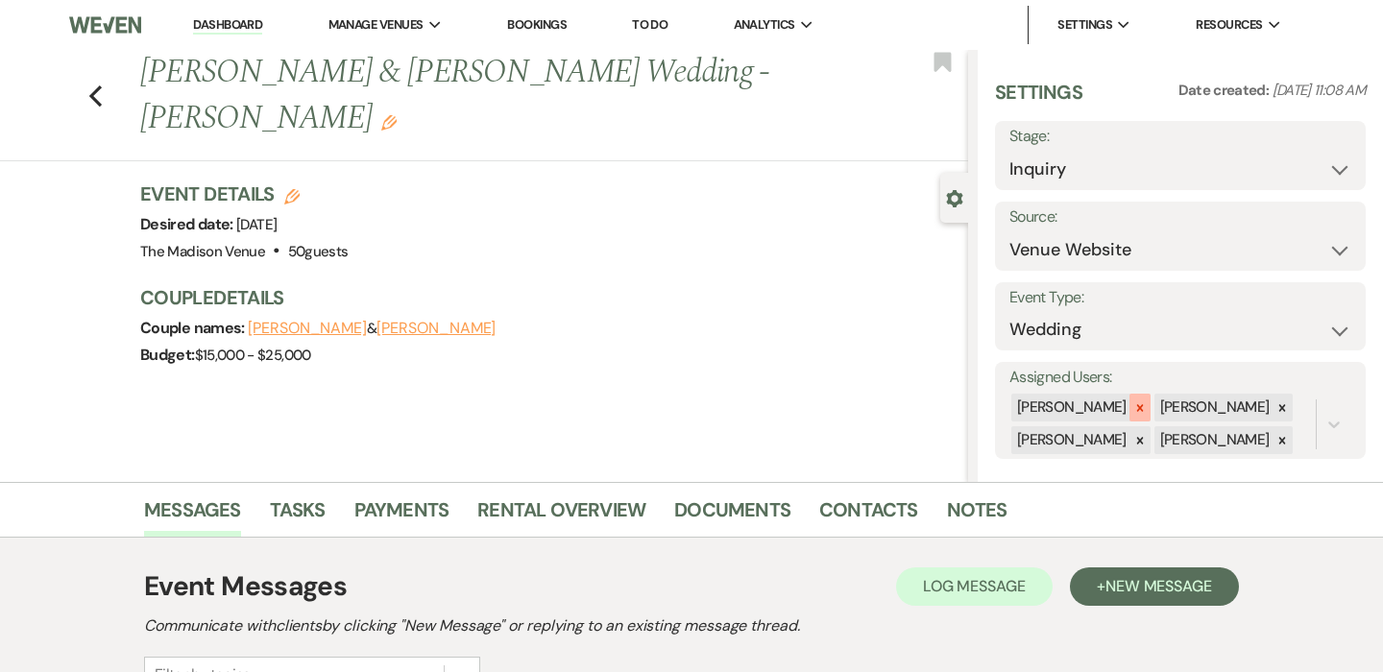
click at [1133, 402] on icon at bounding box center [1139, 407] width 13 height 13
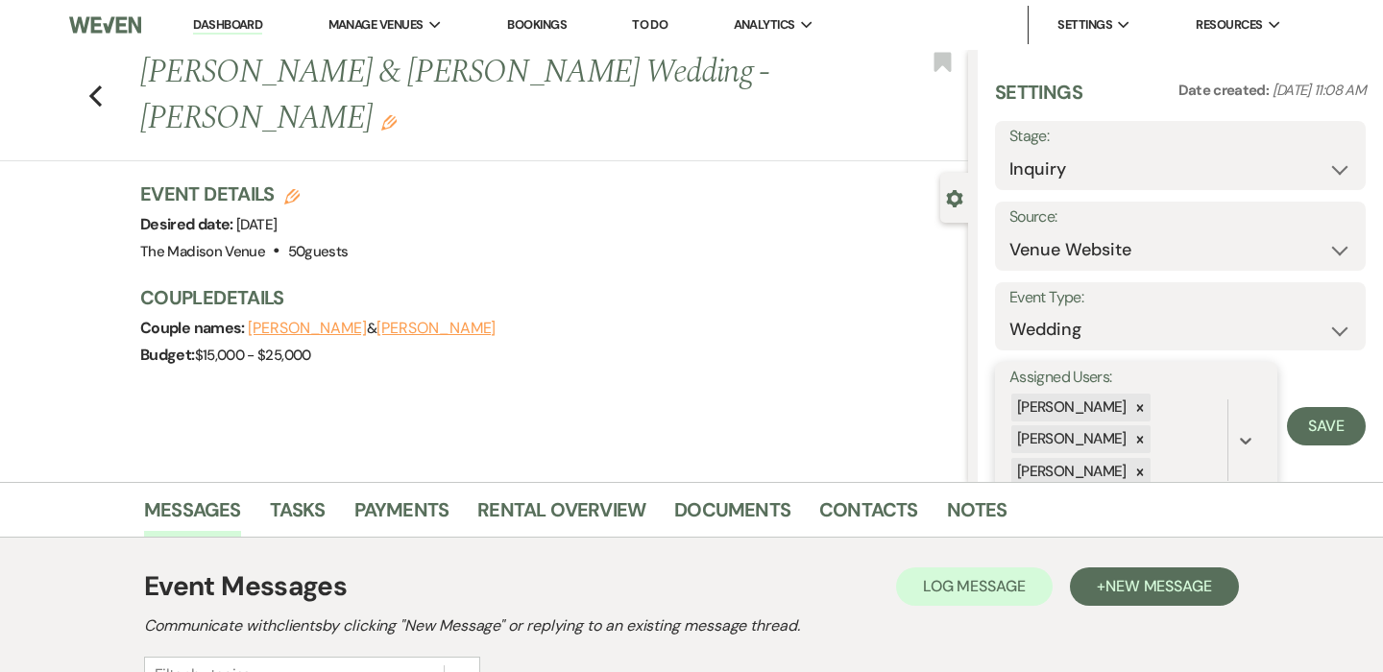
click at [1154, 460] on input "Assigned Users:" at bounding box center [1155, 472] width 2 height 26
click at [1142, 440] on div at bounding box center [1139, 439] width 21 height 28
click at [1139, 448] on div at bounding box center [1139, 440] width 21 height 28
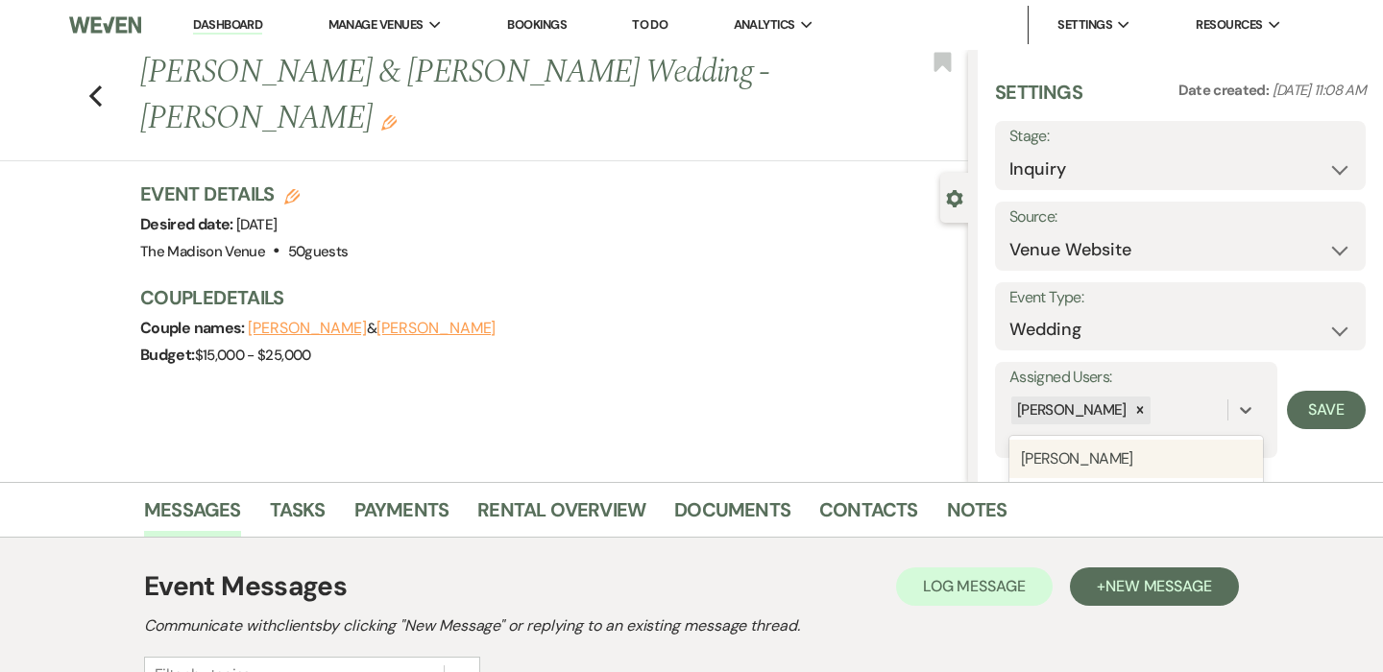
click at [1337, 430] on form "Assigned Users: option [PERSON_NAME], deselected. option [PERSON_NAME] focused,…" at bounding box center [1180, 410] width 371 height 96
click at [1323, 383] on form "Assigned Users: [PERSON_NAME] Save" at bounding box center [1180, 410] width 371 height 96
click at [1324, 412] on button "Save" at bounding box center [1326, 410] width 79 height 38
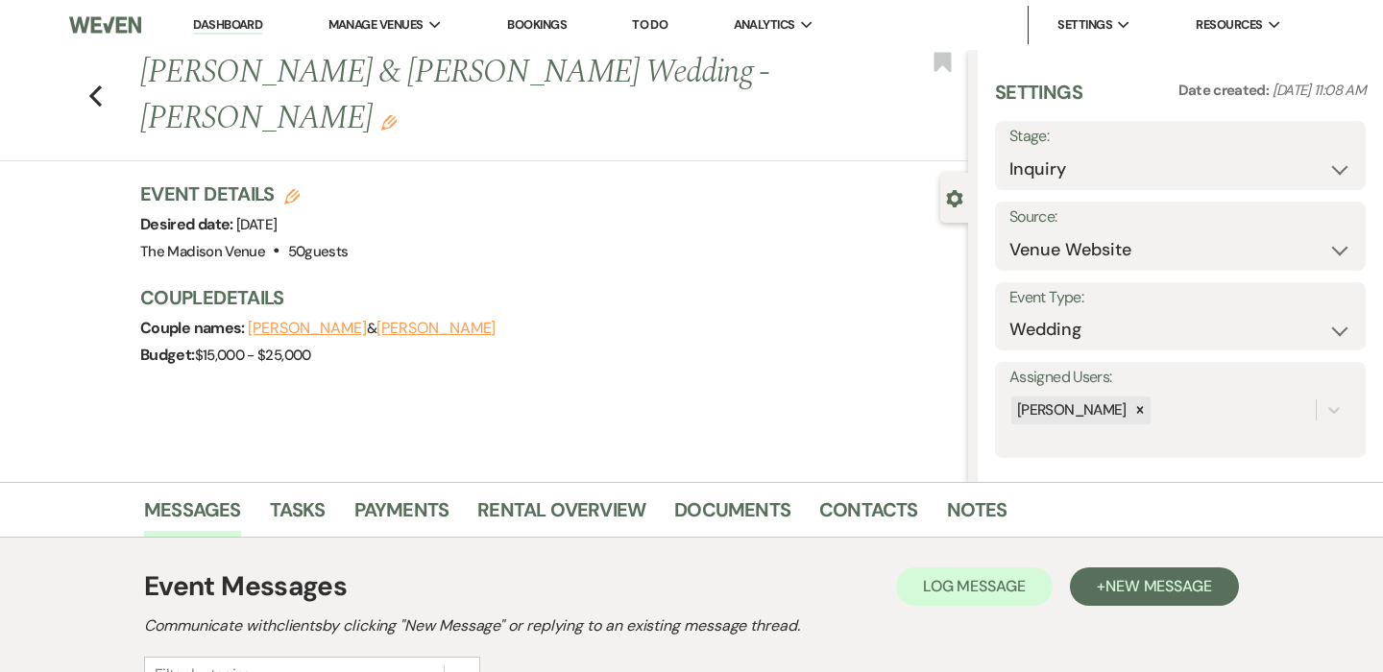
click at [219, 30] on link "Dashboard" at bounding box center [227, 25] width 69 height 18
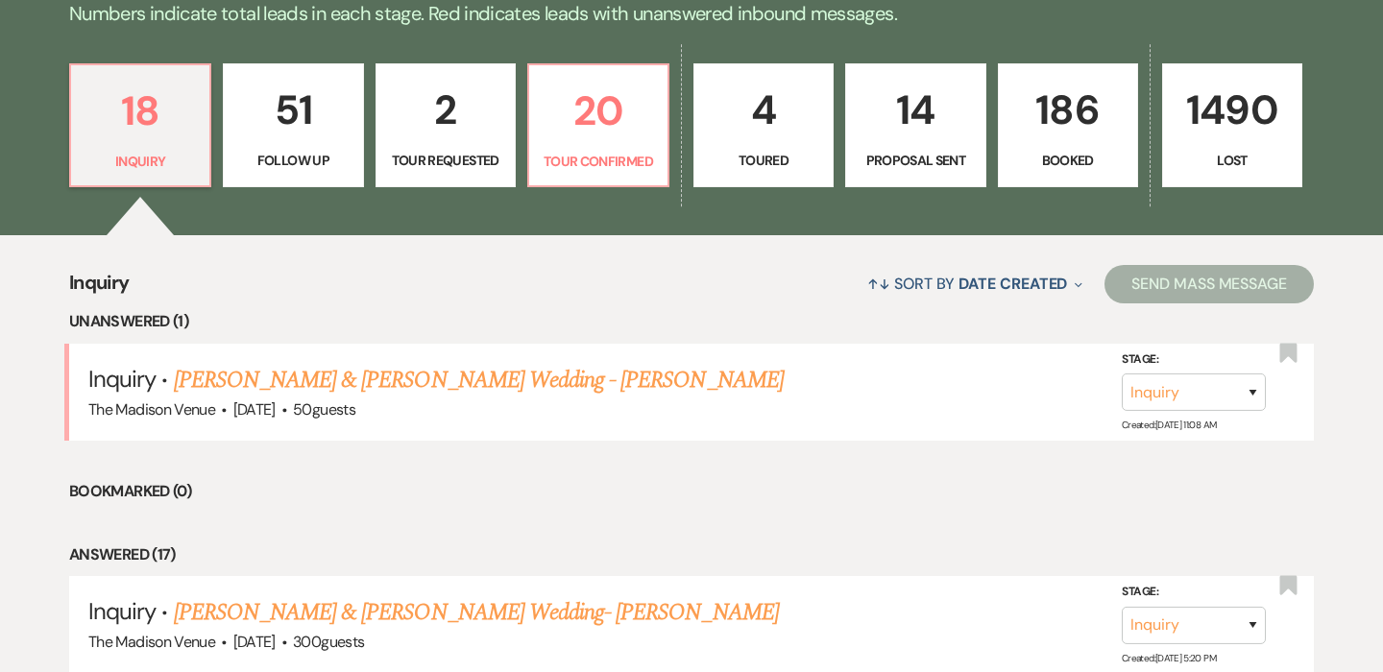
scroll to position [516, 0]
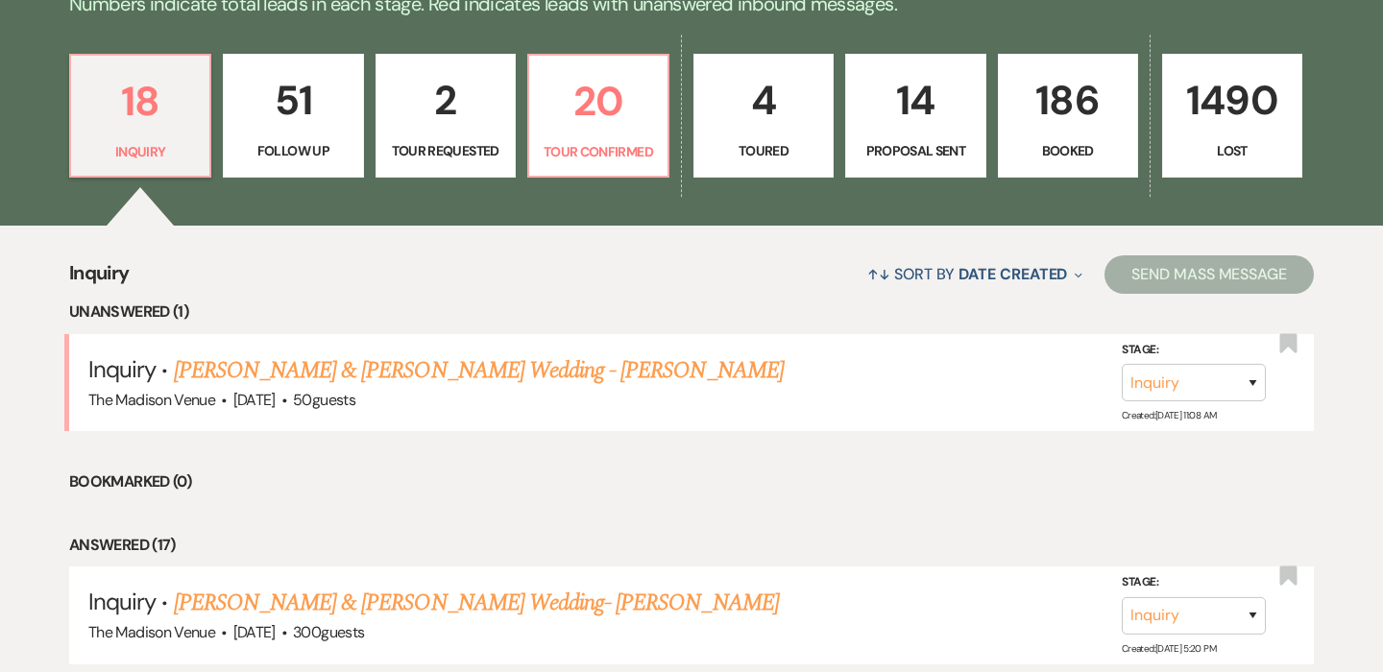
click at [337, 113] on p "51" at bounding box center [292, 100] width 115 height 64
select select "9"
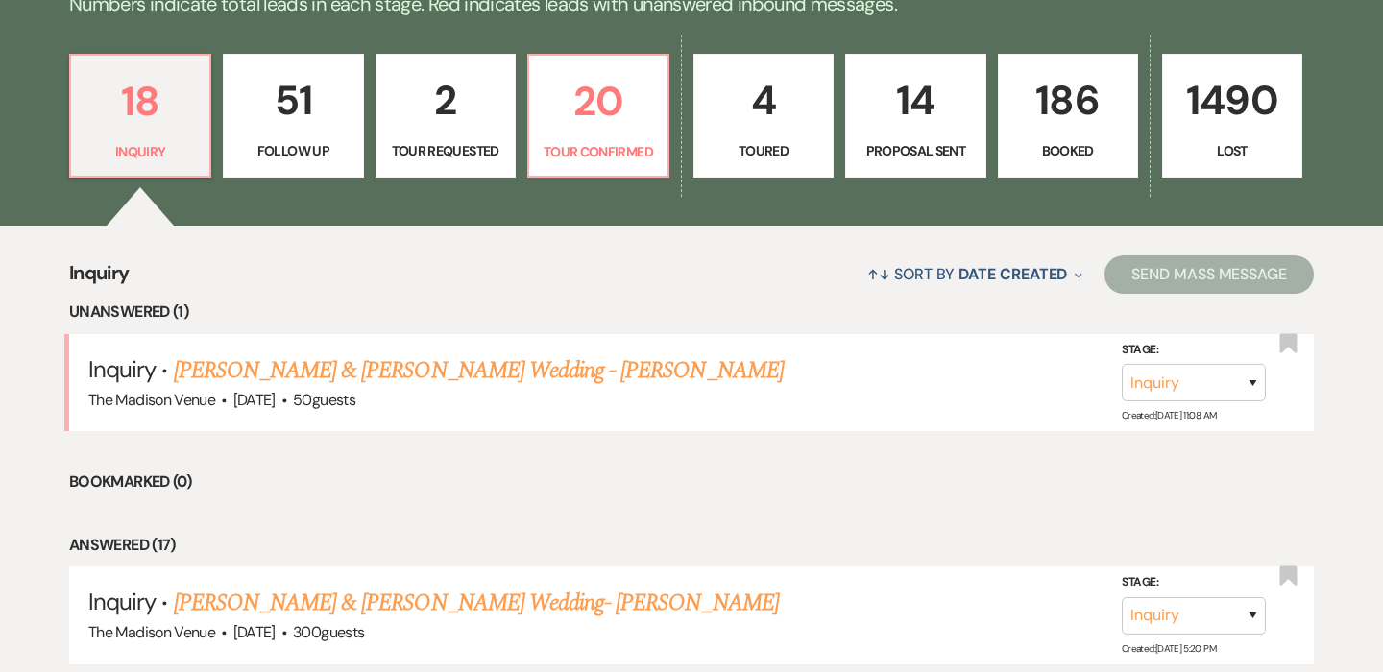
select select "9"
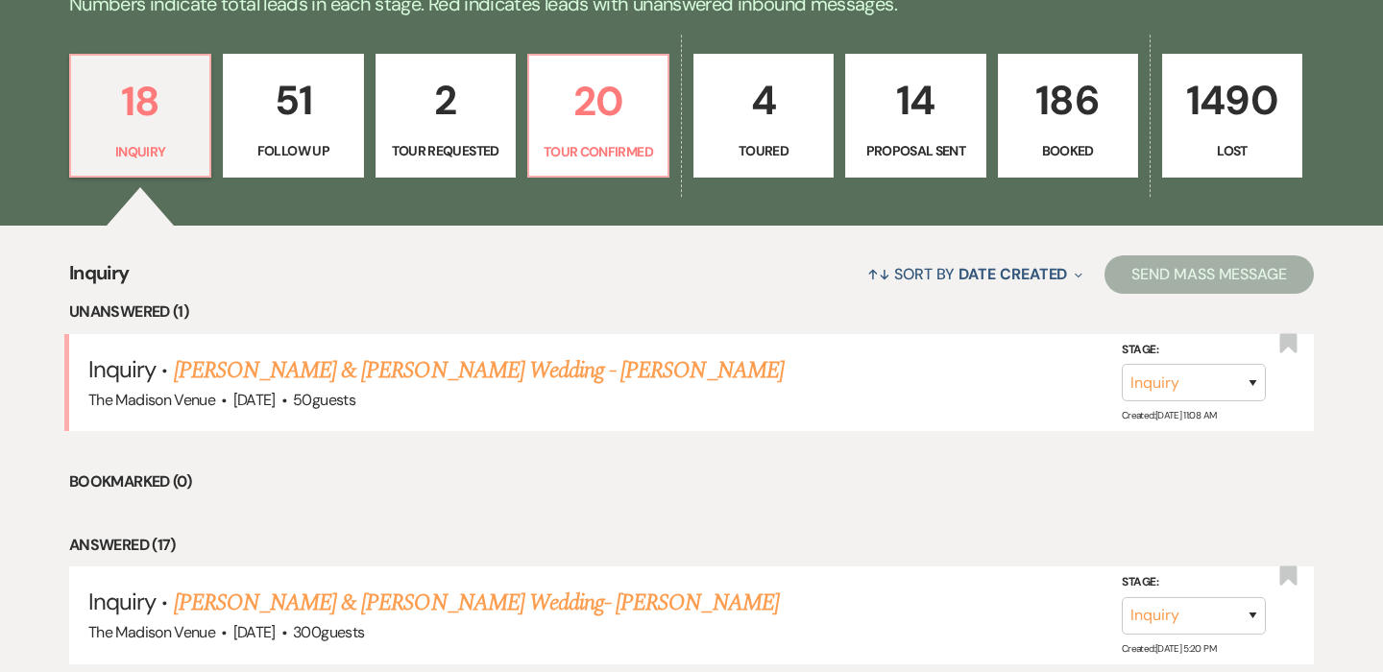
select select "9"
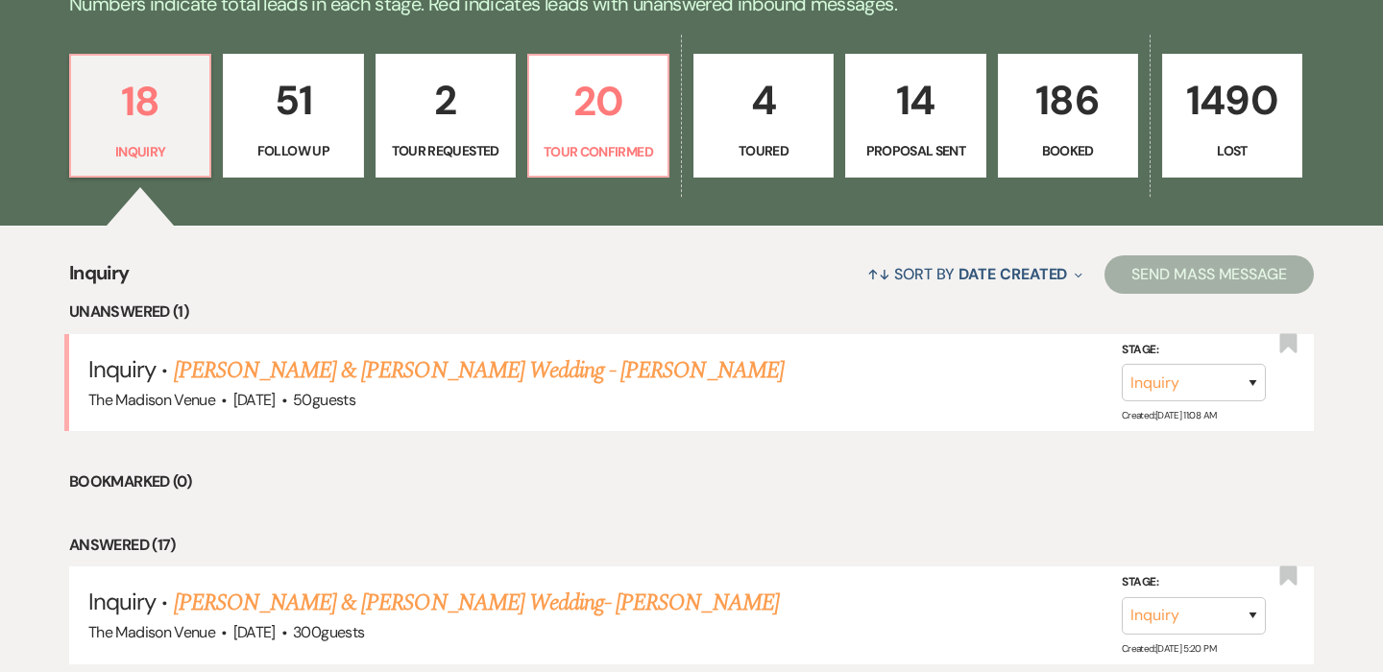
select select "9"
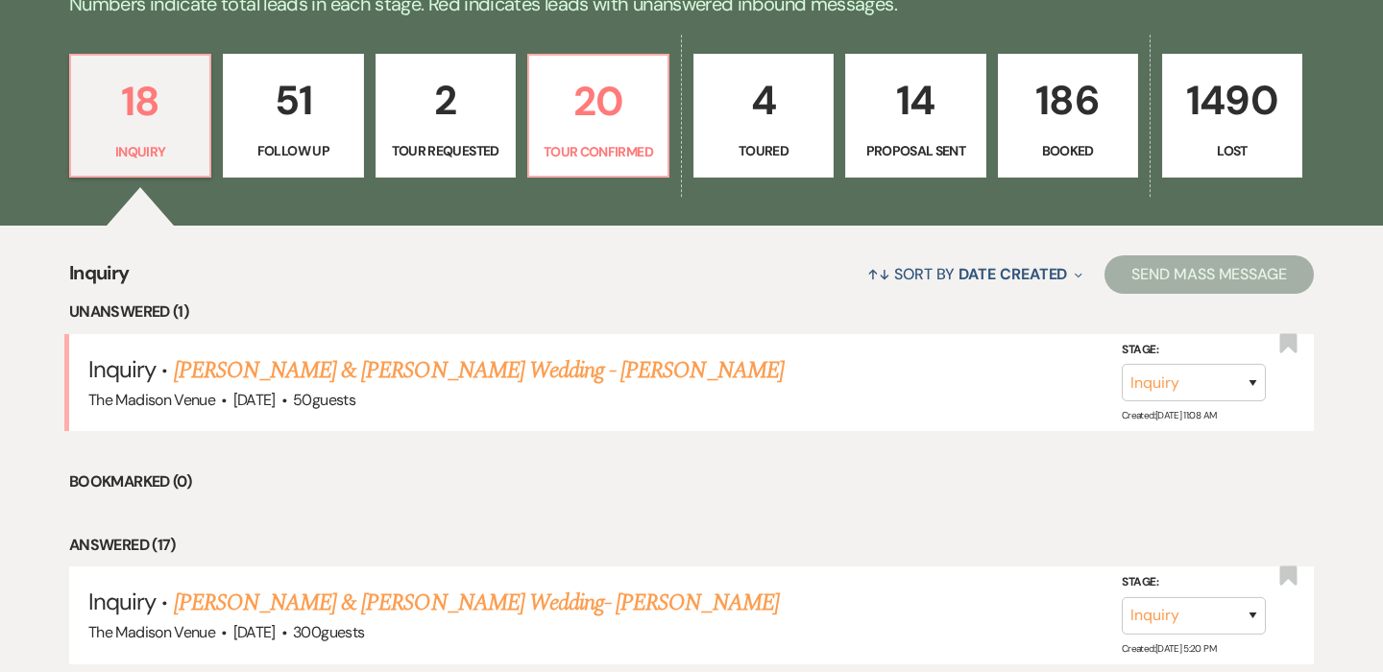
select select "9"
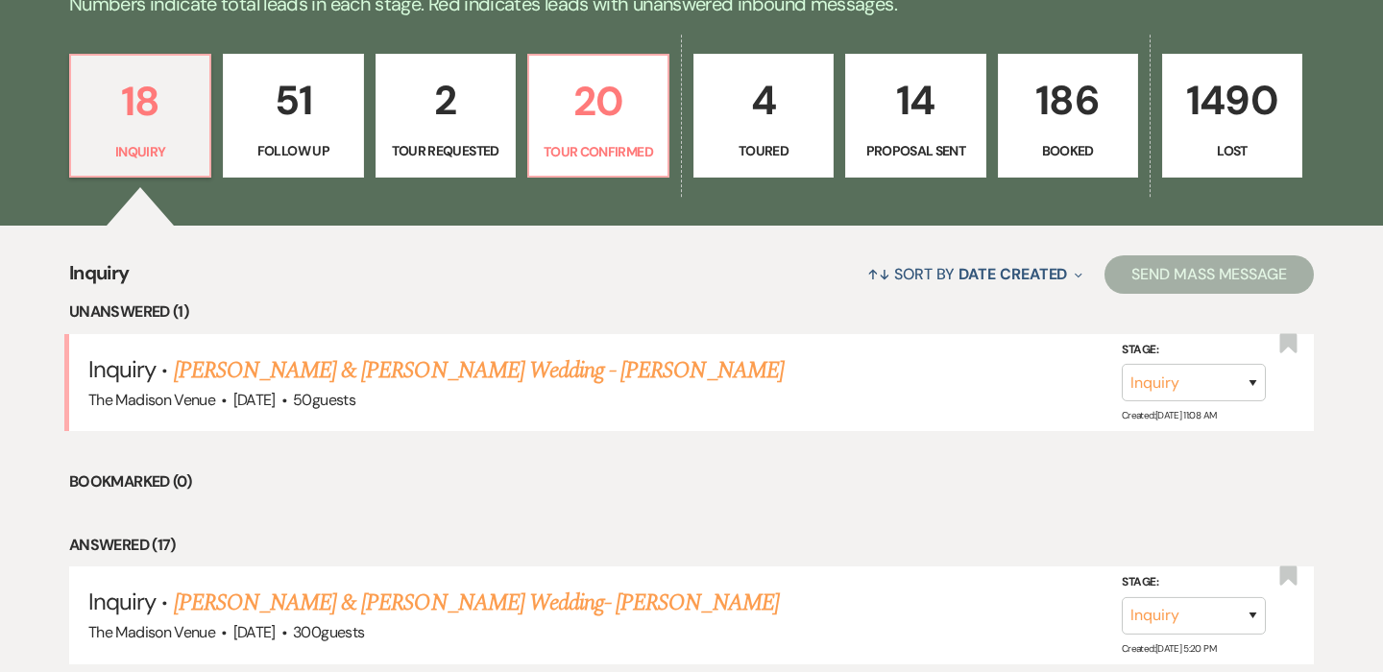
select select "9"
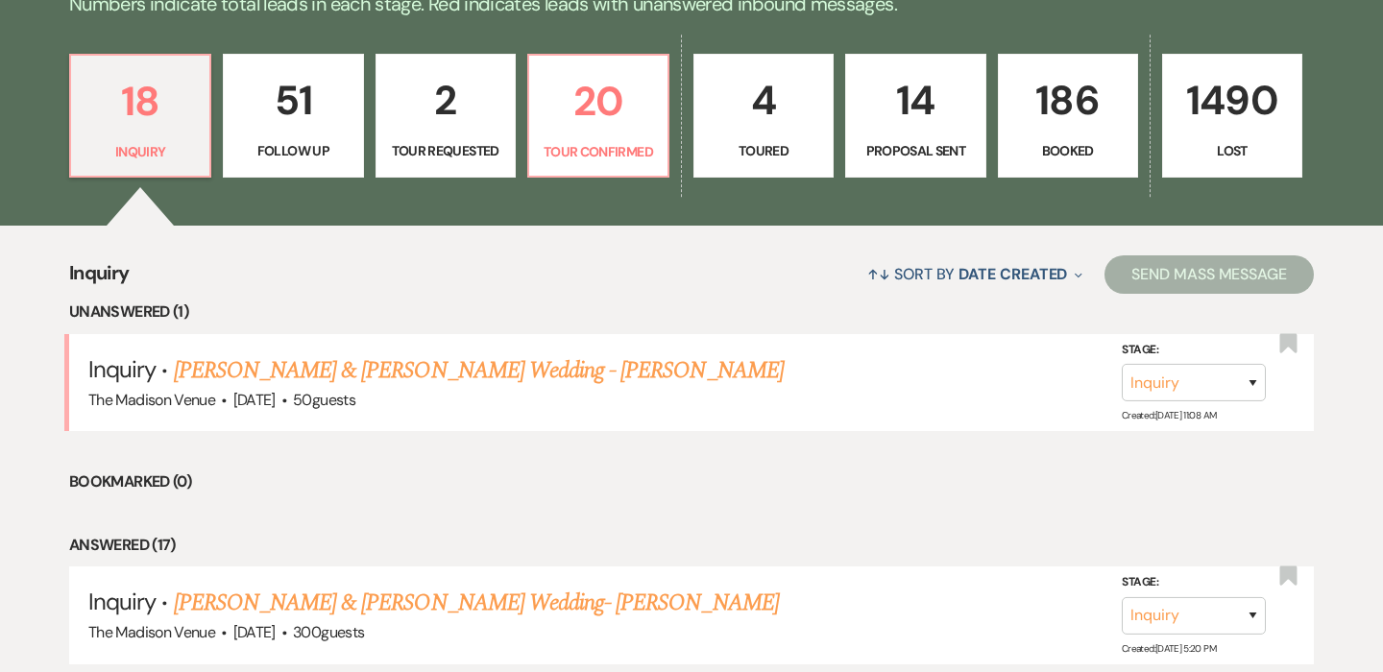
select select "9"
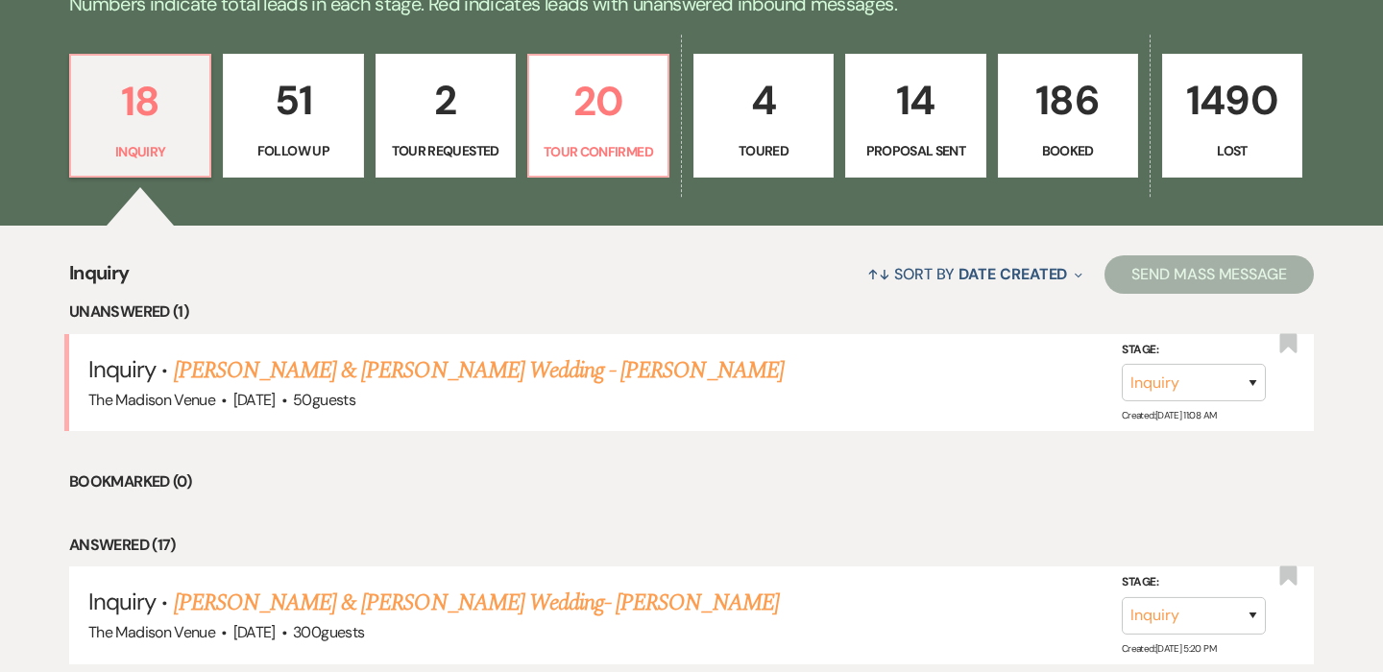
select select "9"
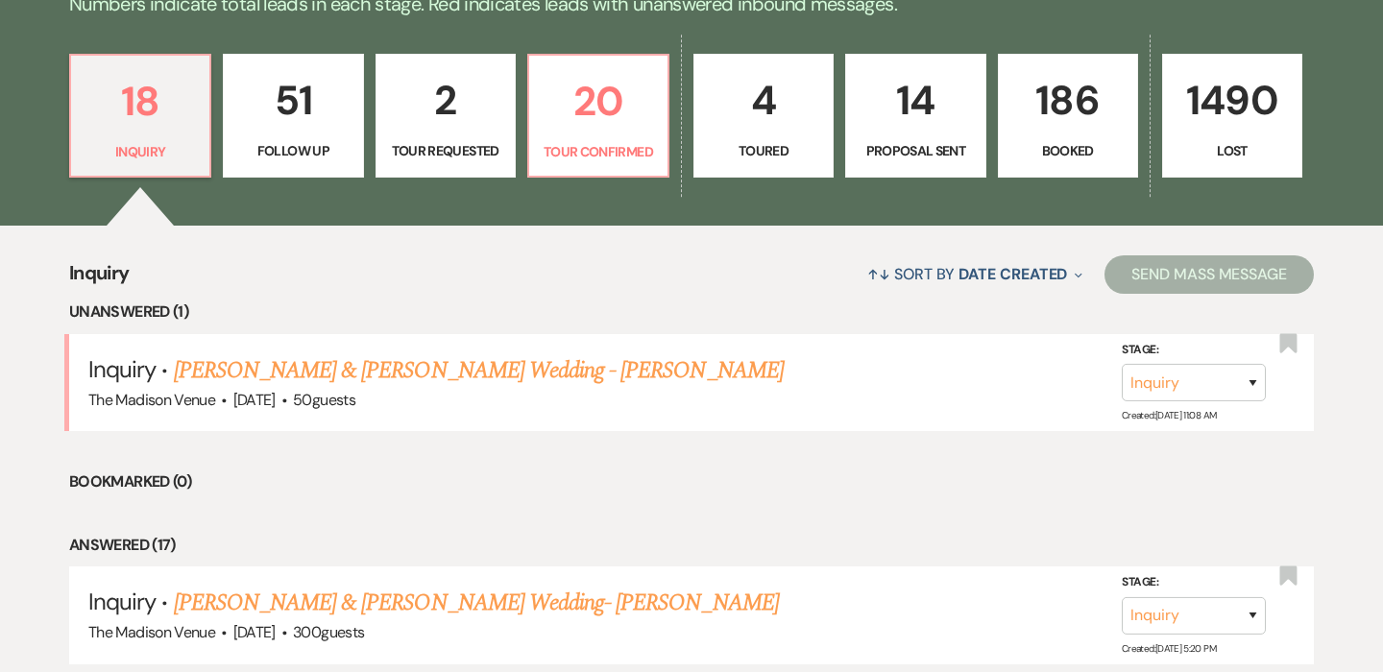
select select "9"
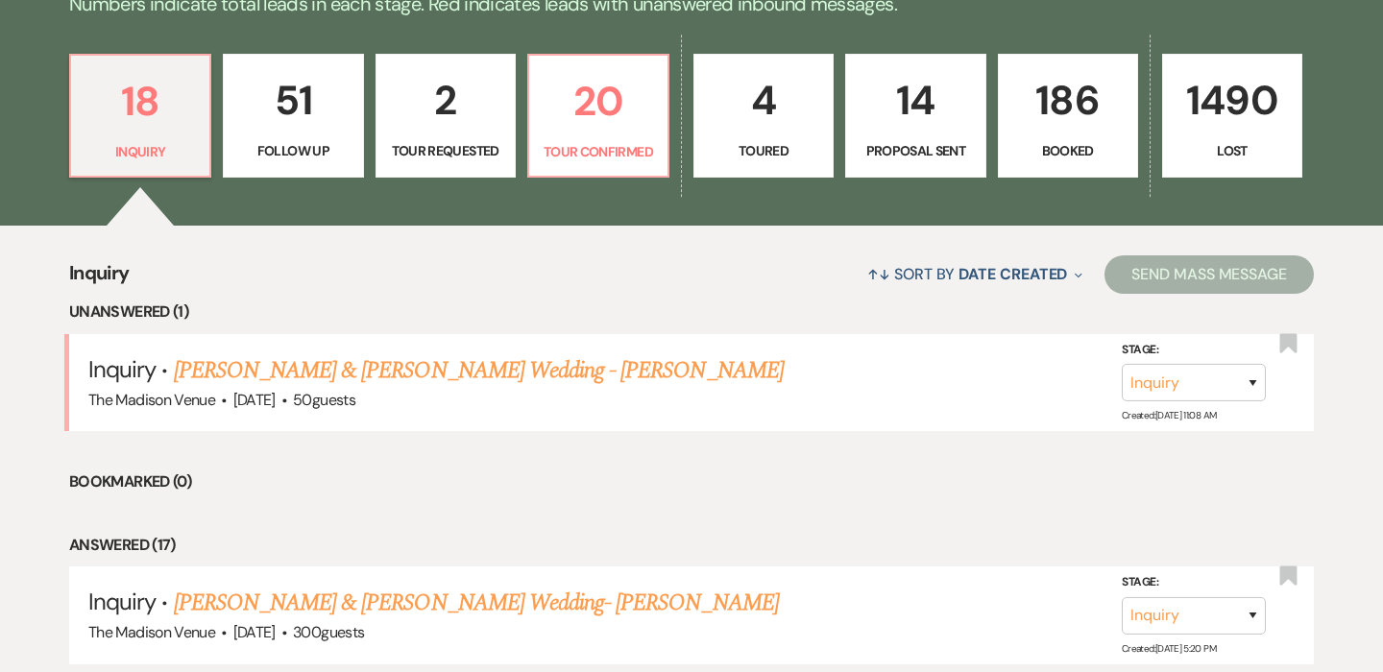
select select "9"
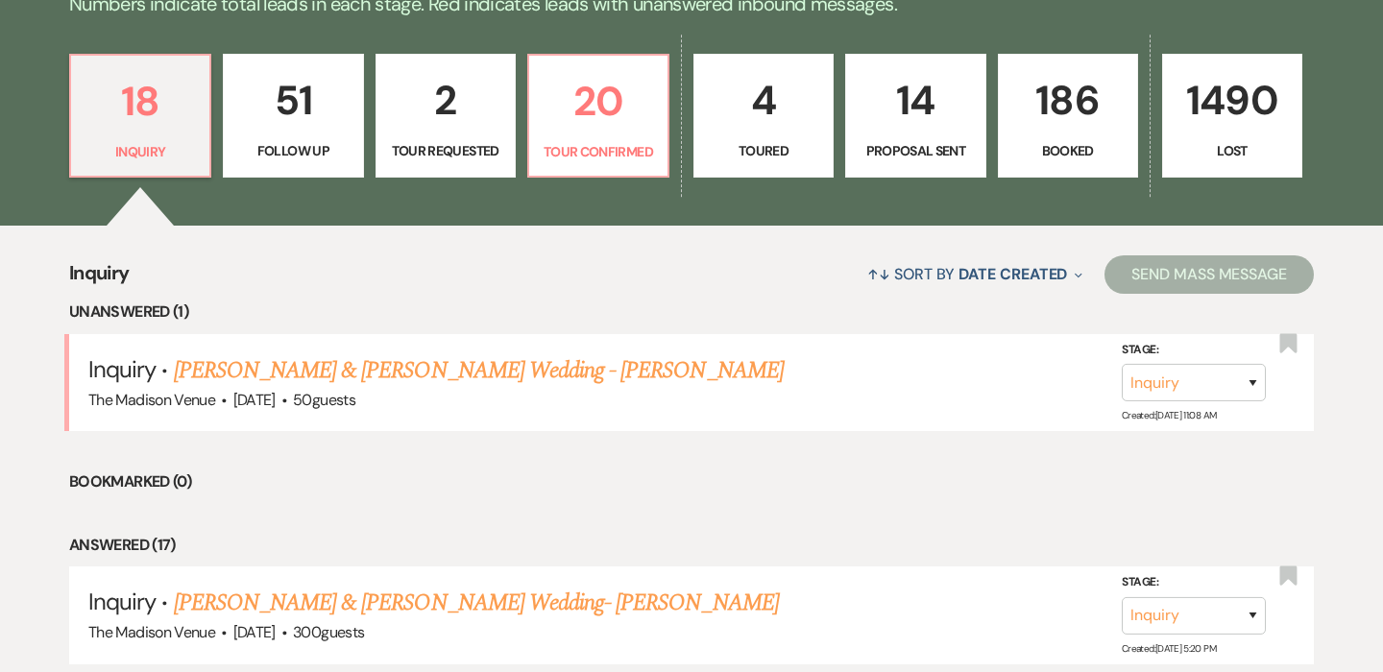
select select "9"
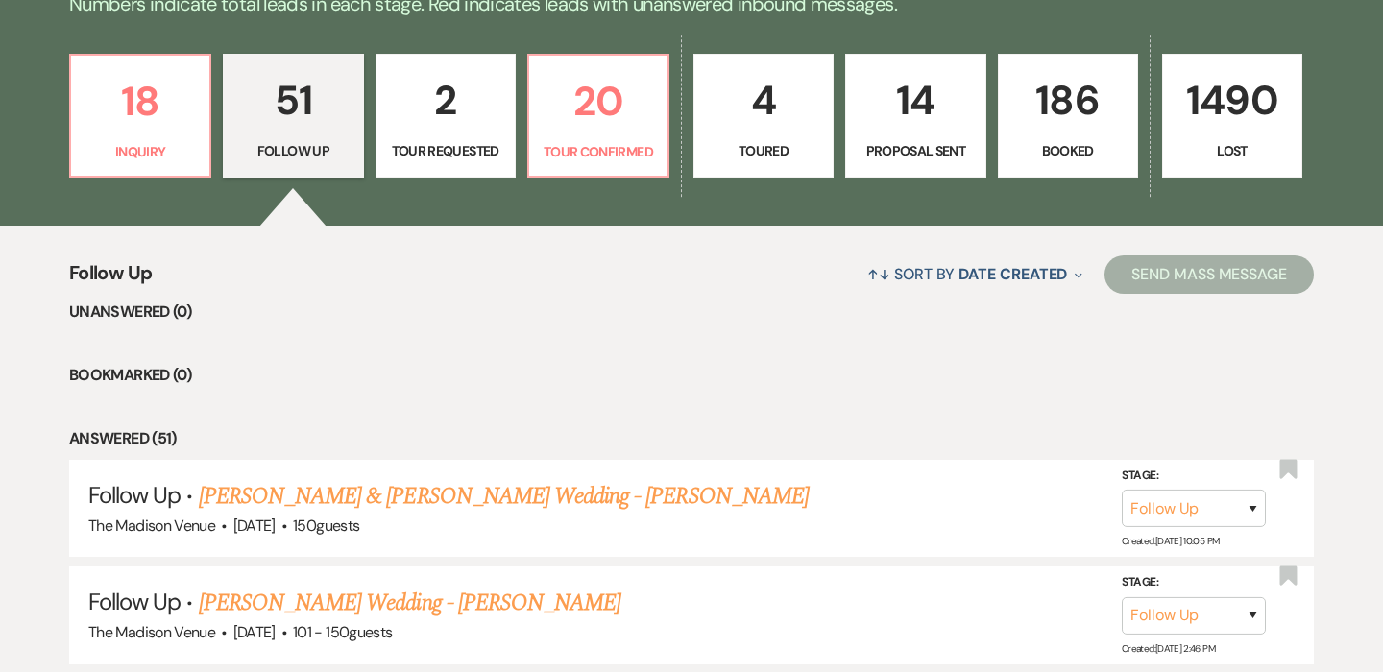
click at [416, 143] on p "Tour Requested" at bounding box center [445, 150] width 115 height 21
select select "2"
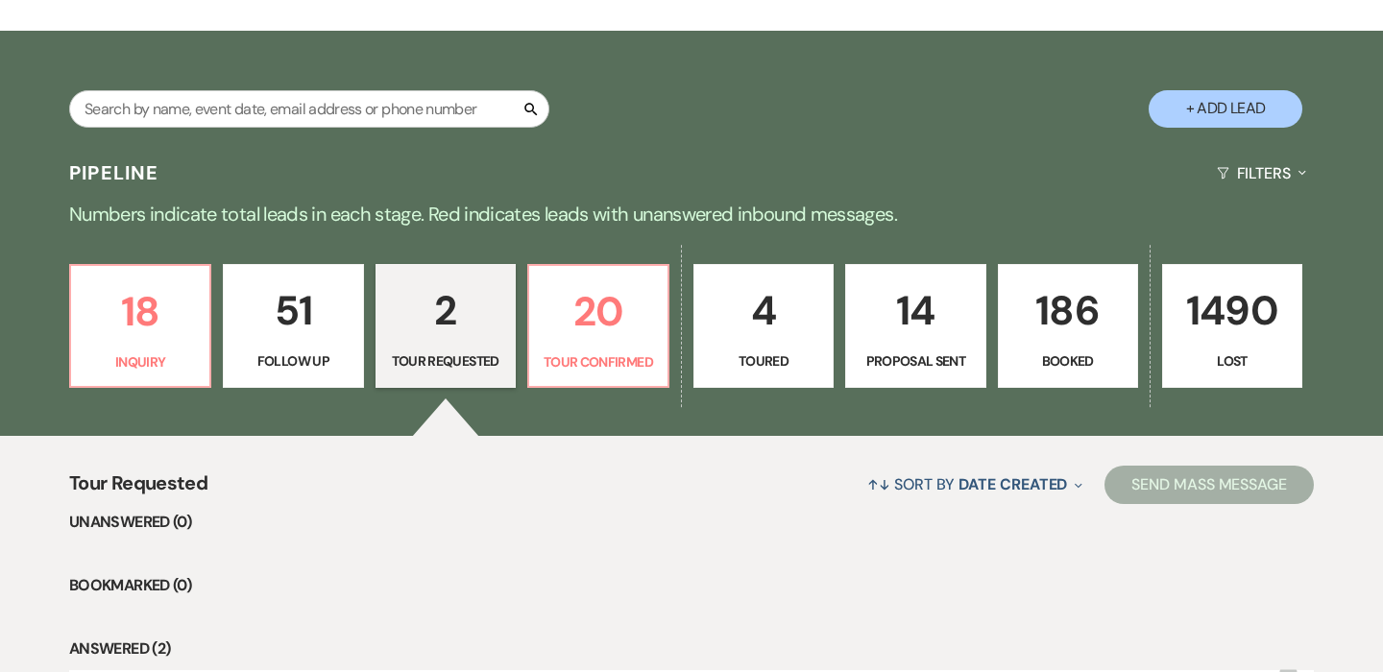
scroll to position [295, 0]
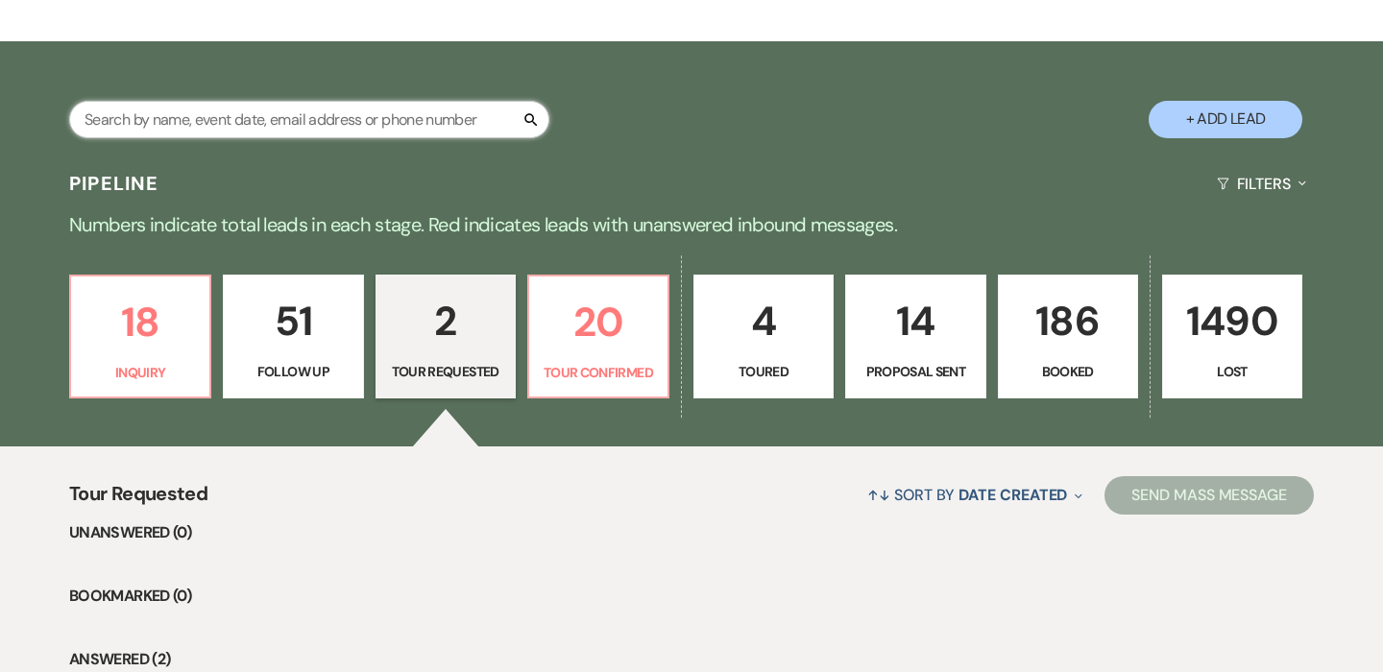
click at [252, 110] on input "text" at bounding box center [309, 119] width 480 height 37
type input "[PERSON_NAME]"
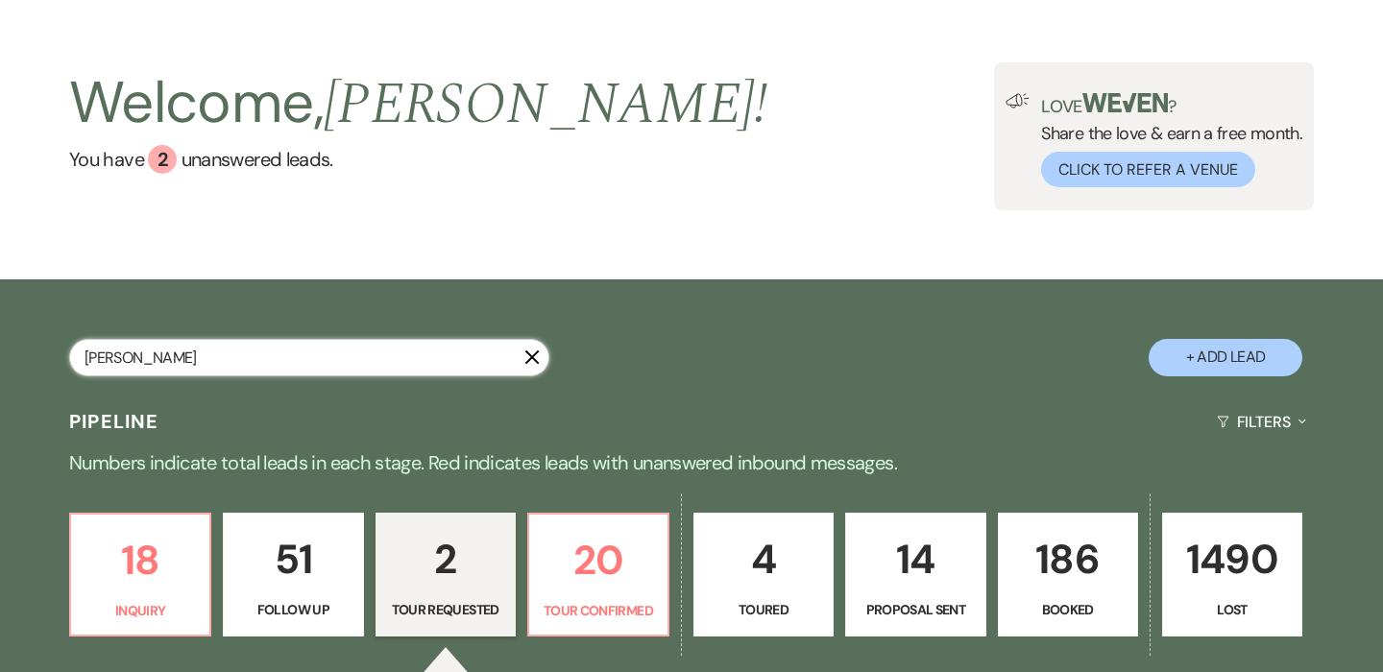
select select "8"
select select "5"
select select "8"
select select "5"
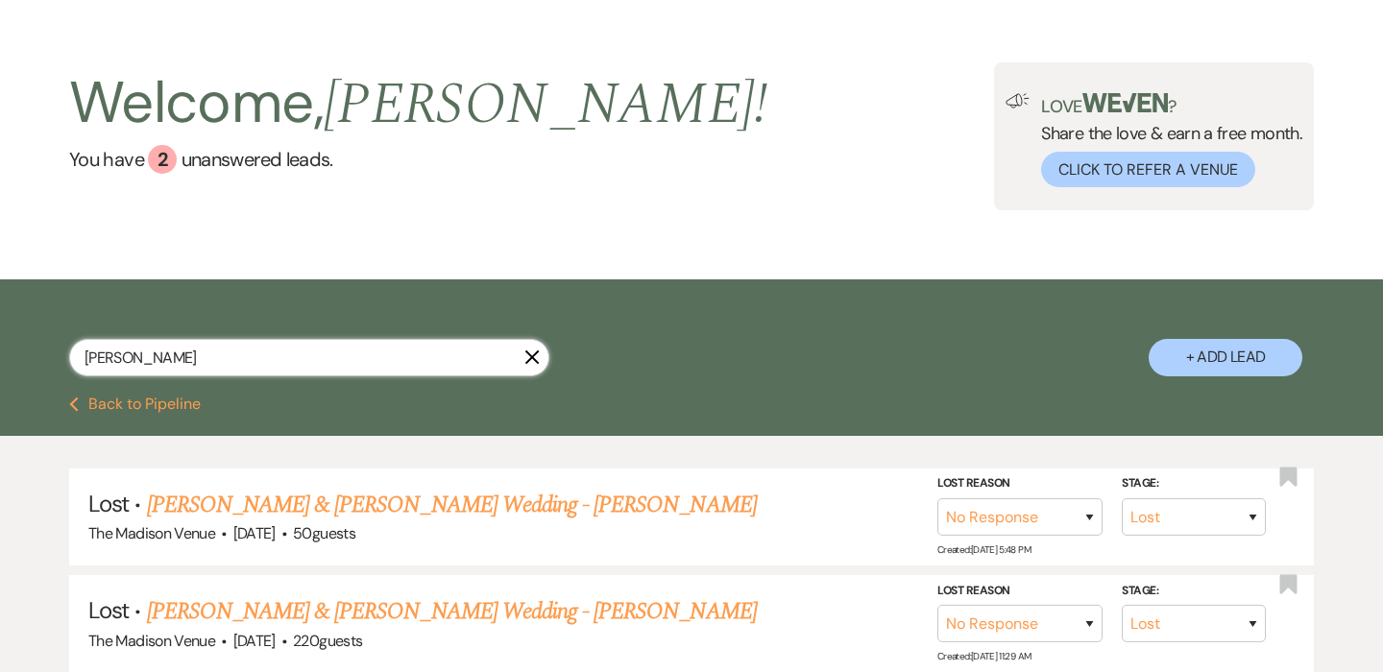
scroll to position [211, 0]
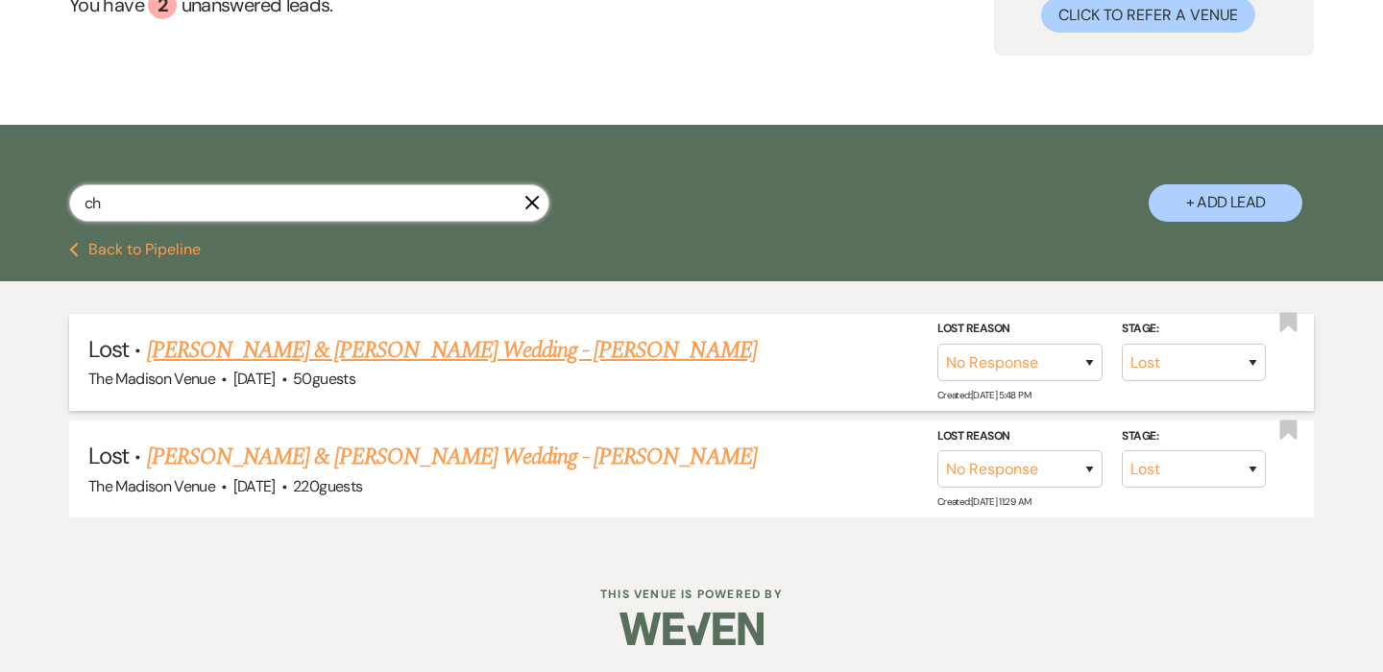
type input "c"
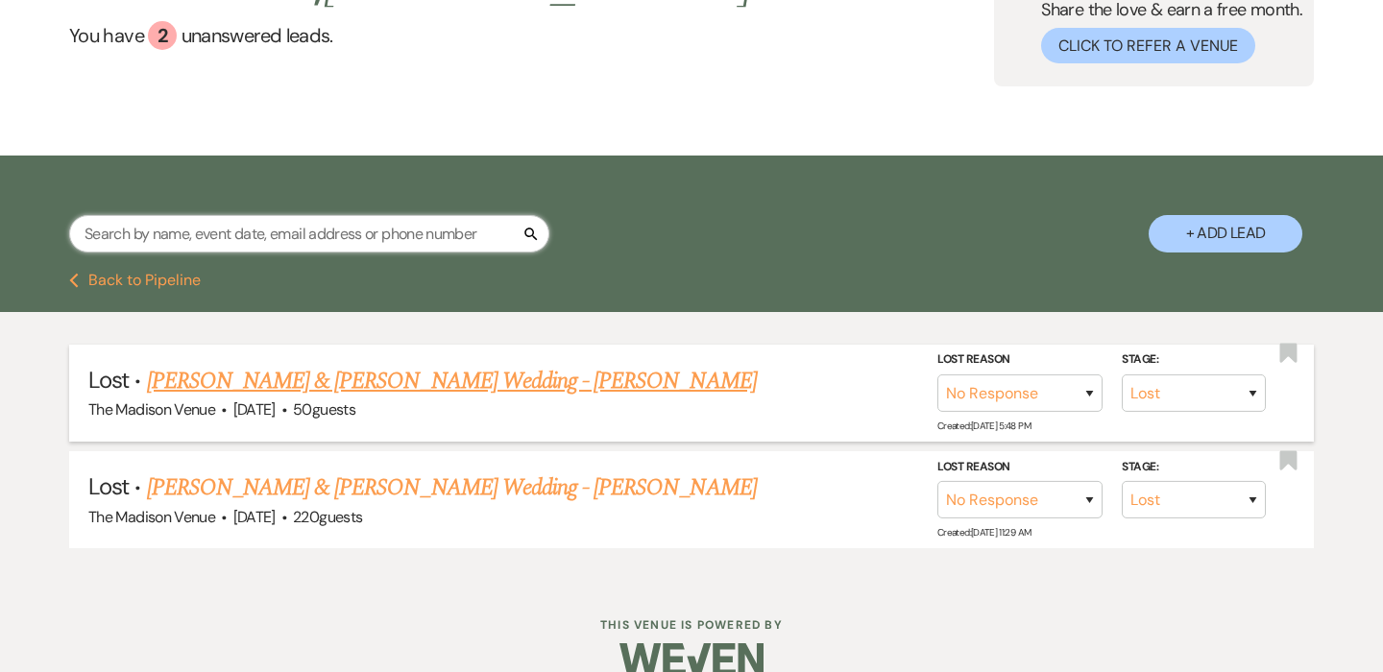
scroll to position [0, 0]
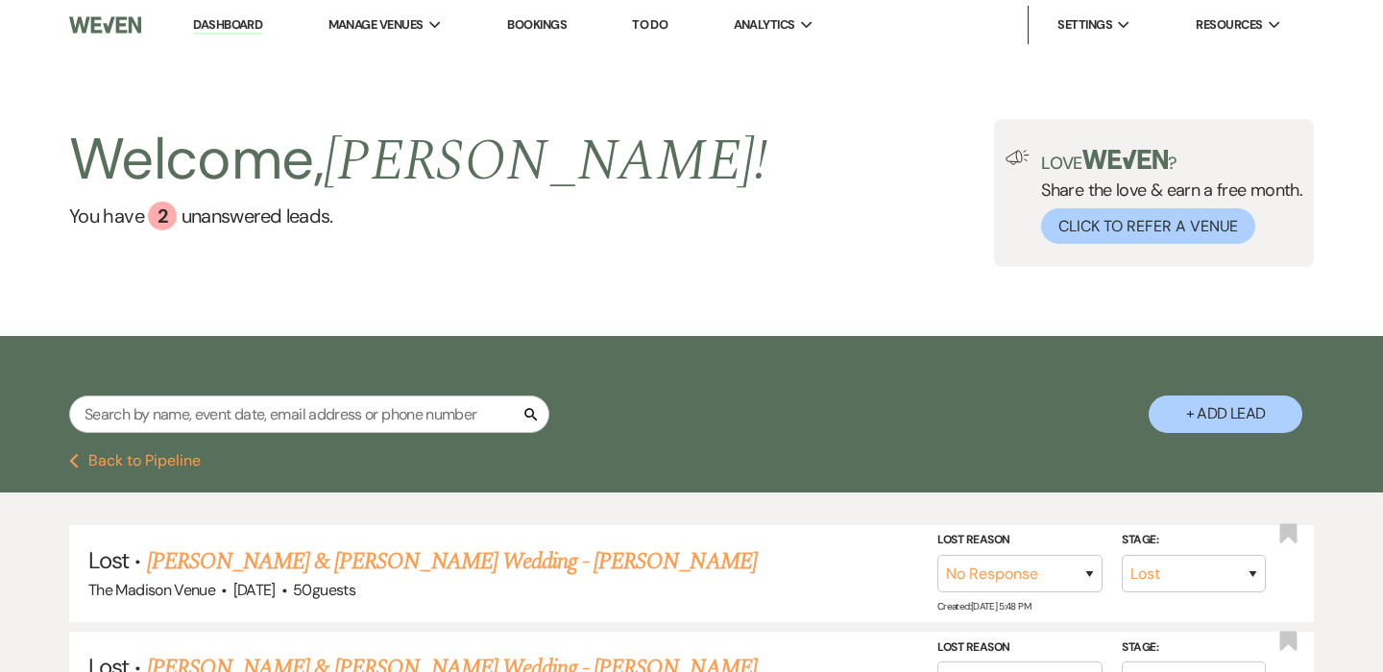
click at [238, 26] on link "Dashboard" at bounding box center [227, 25] width 69 height 18
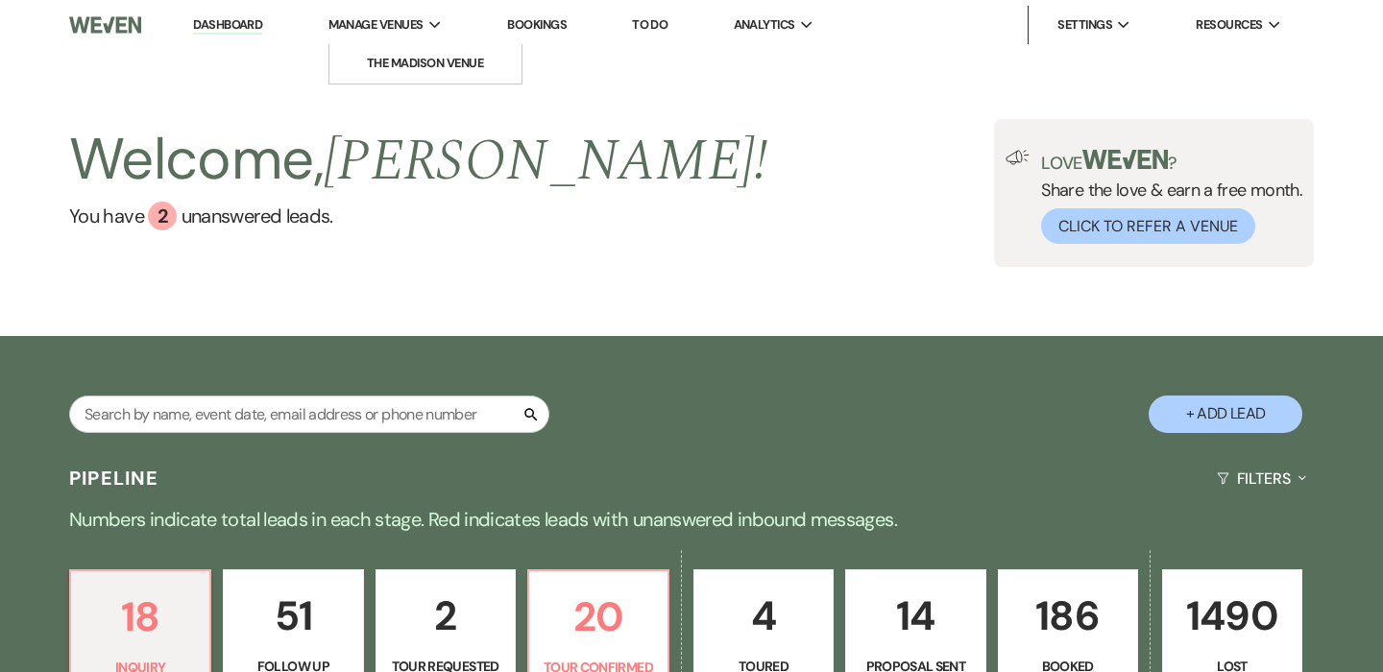
click at [350, 26] on span "Manage Venues" at bounding box center [375, 24] width 95 height 19
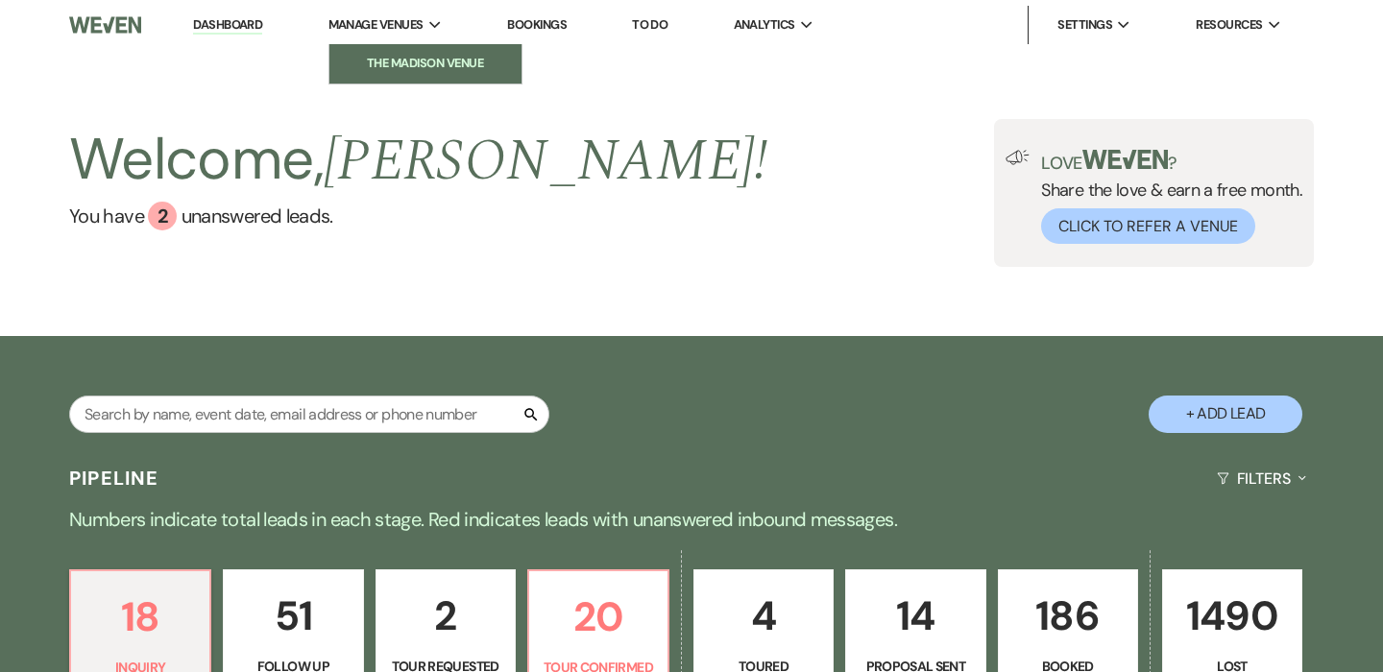
click at [372, 83] on link "The Madison Venue" at bounding box center [425, 63] width 192 height 38
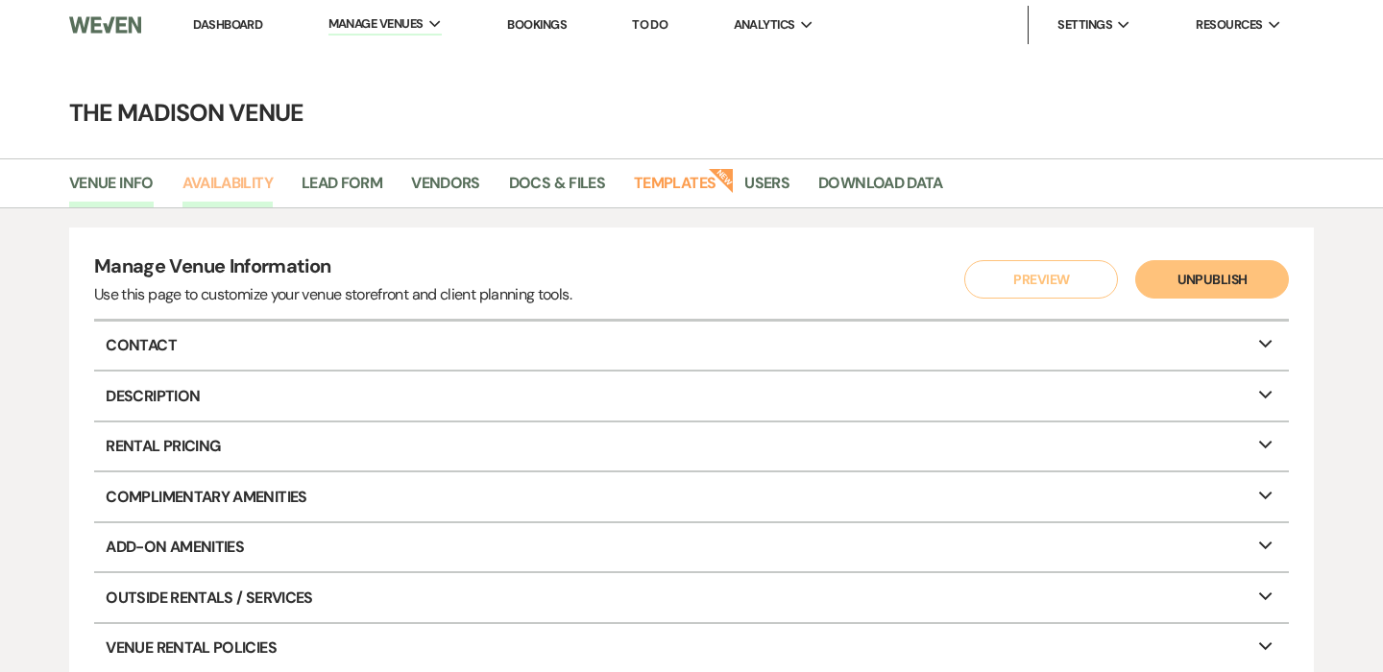
click at [234, 188] on link "Availability" at bounding box center [227, 189] width 90 height 36
select select "3"
select select "2026"
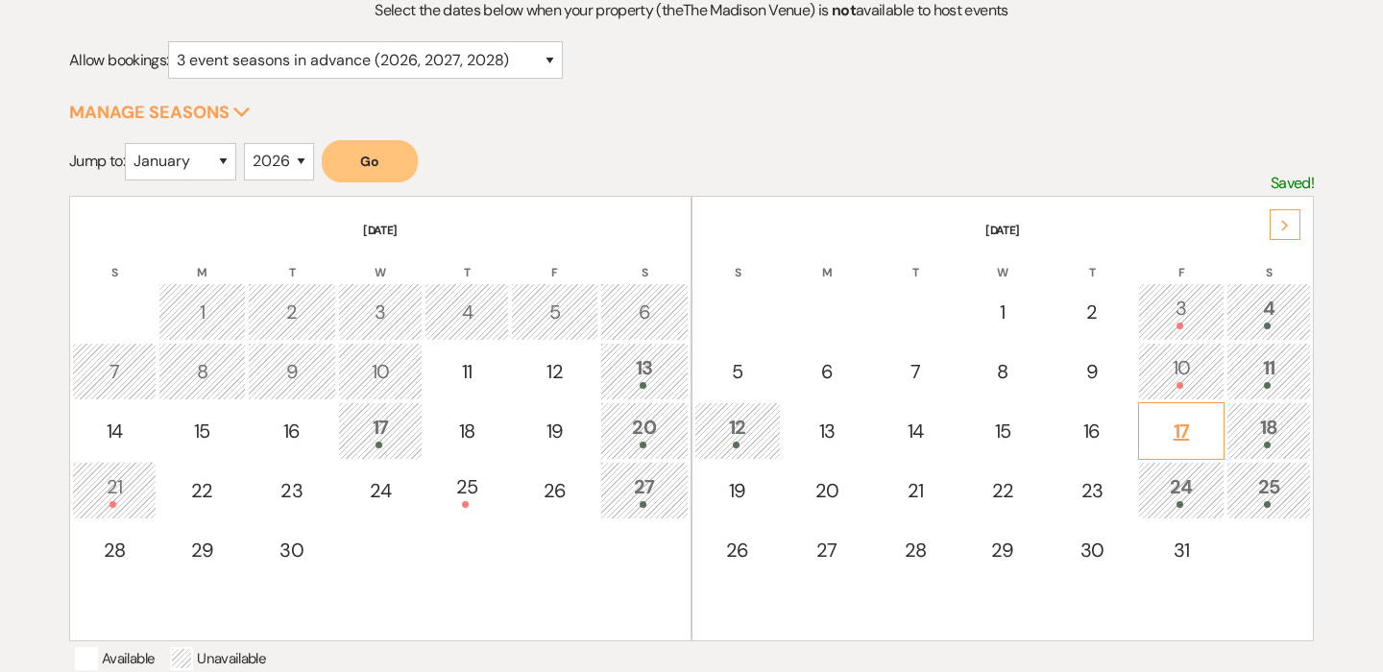
scroll to position [230, 0]
click at [1249, 497] on div "25" at bounding box center [1268, 490] width 63 height 36
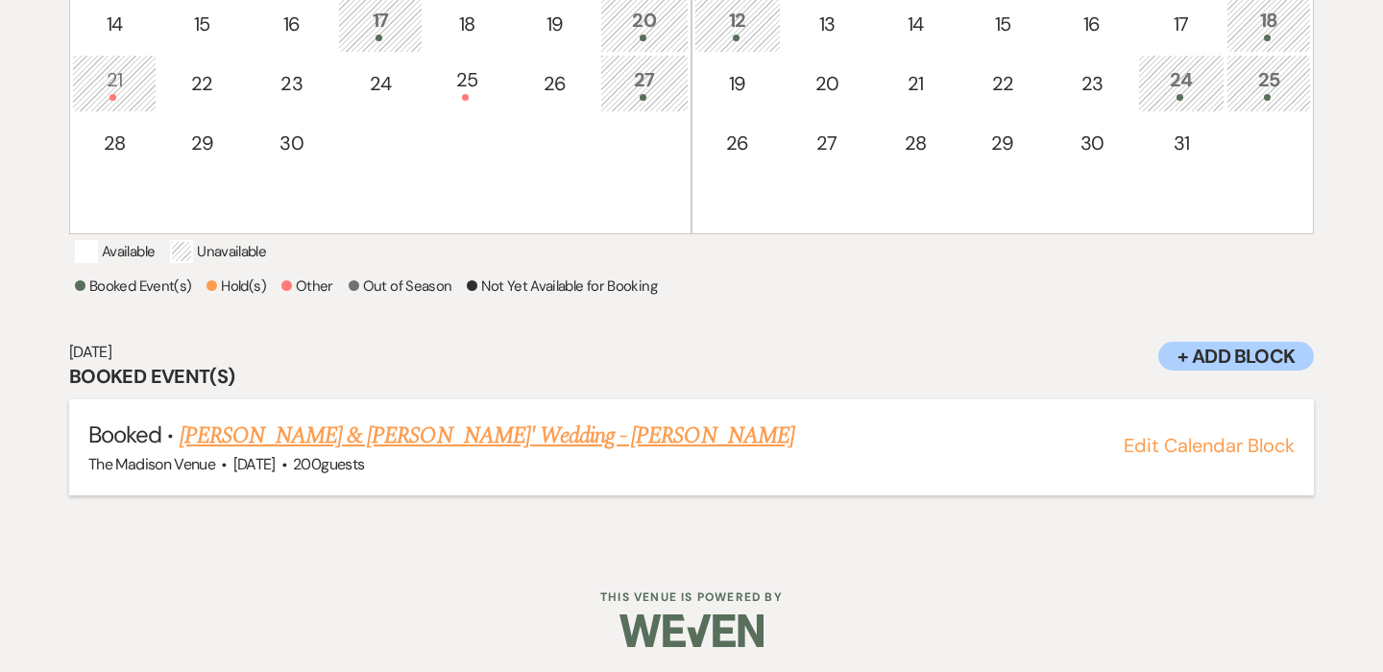
scroll to position [638, 0]
